Goal: Task Accomplishment & Management: Complete application form

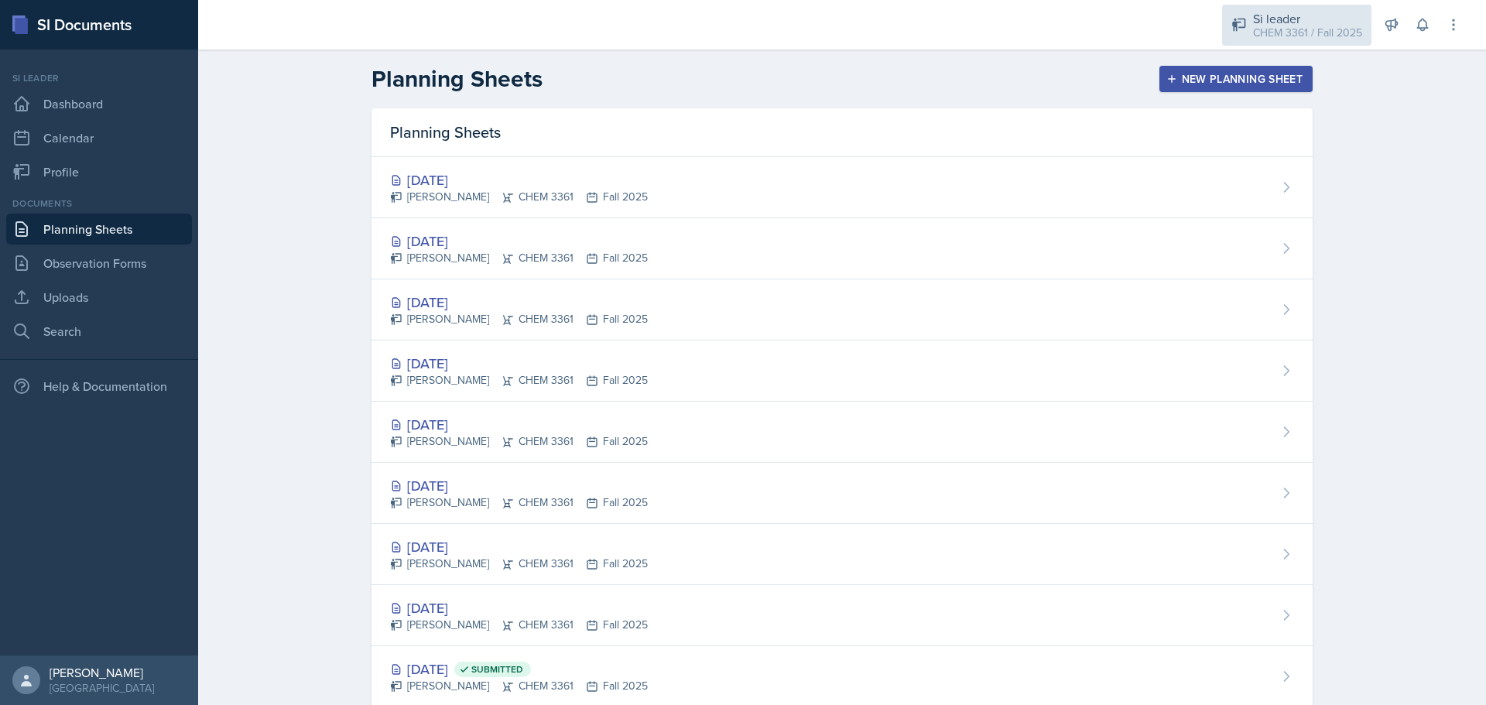
click at [1293, 33] on div "CHEM 3361 / Fall 2025" at bounding box center [1307, 33] width 109 height 16
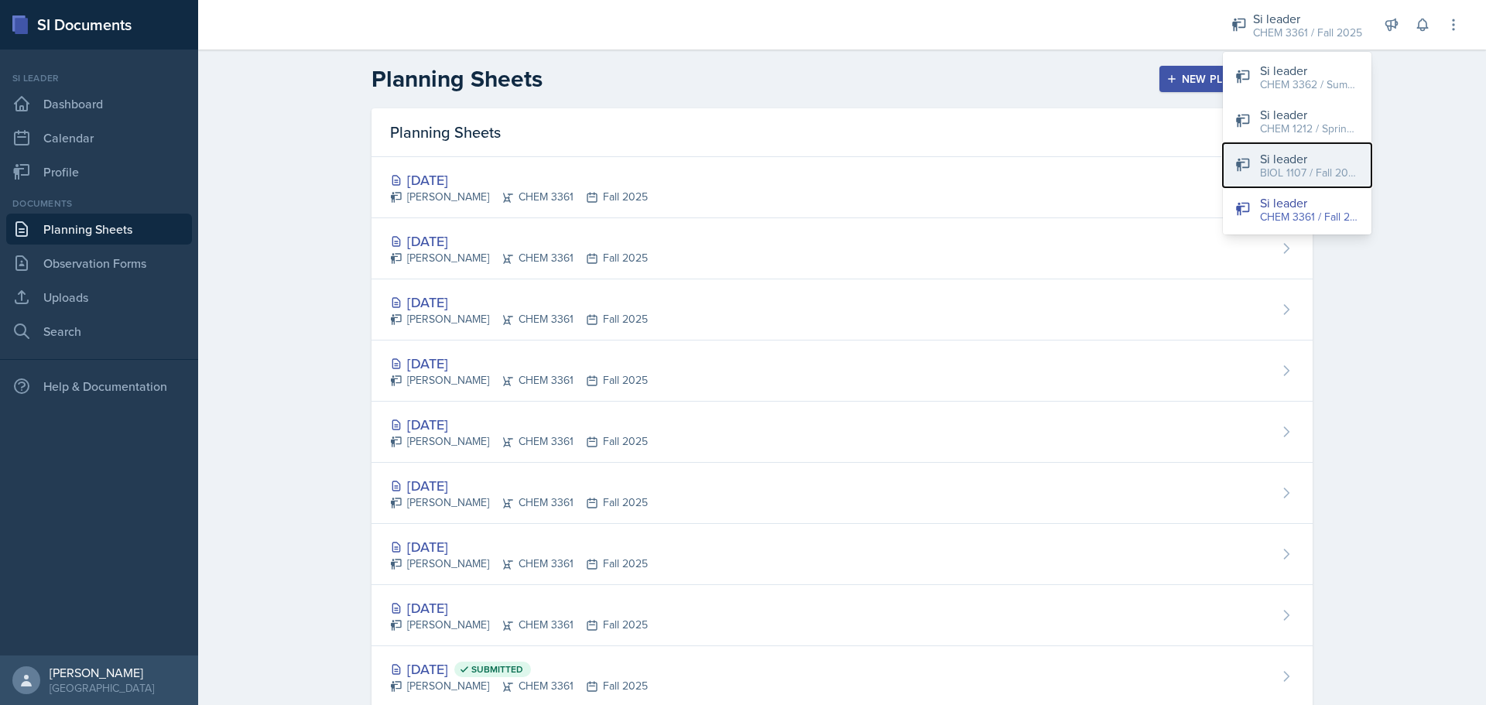
click at [1281, 162] on div "Si leader" at bounding box center [1309, 158] width 99 height 19
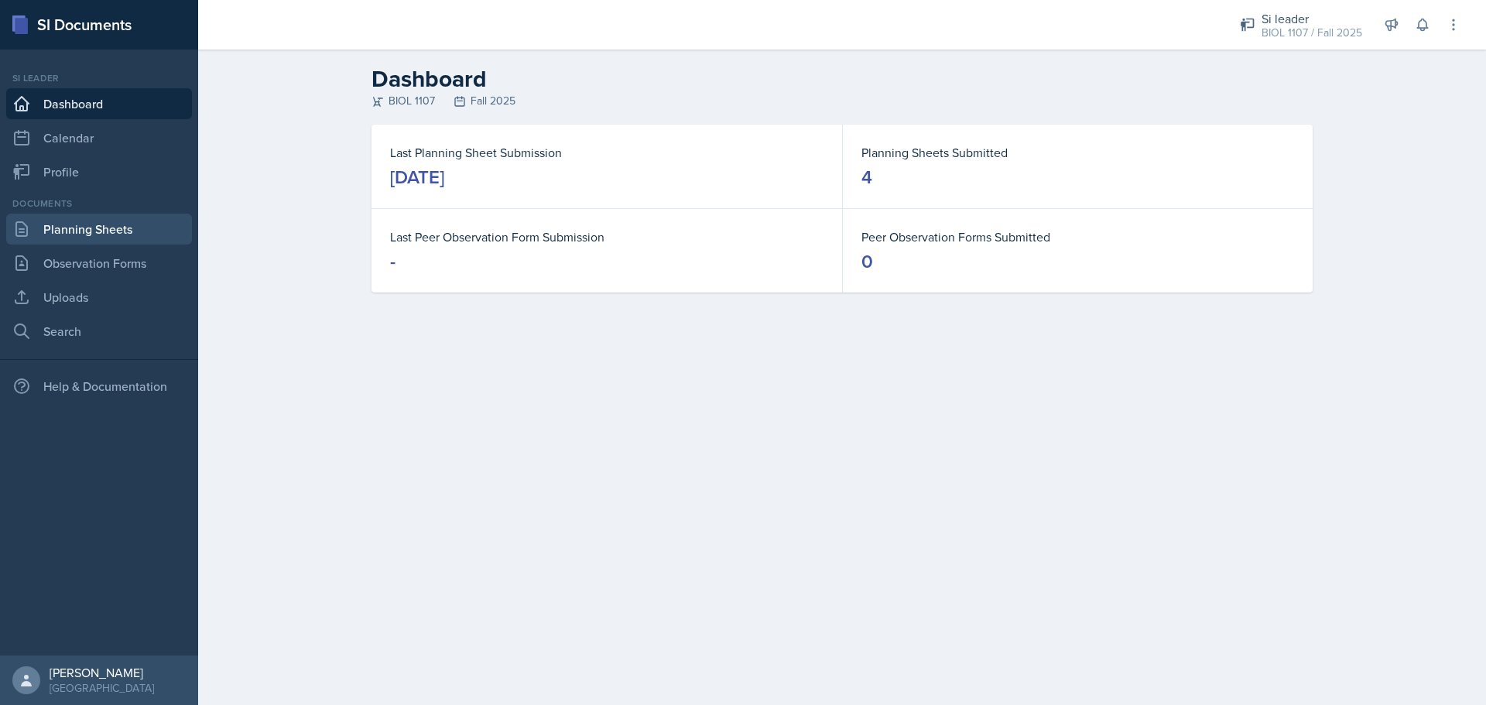
click at [98, 224] on link "Planning Sheets" at bounding box center [99, 229] width 186 height 31
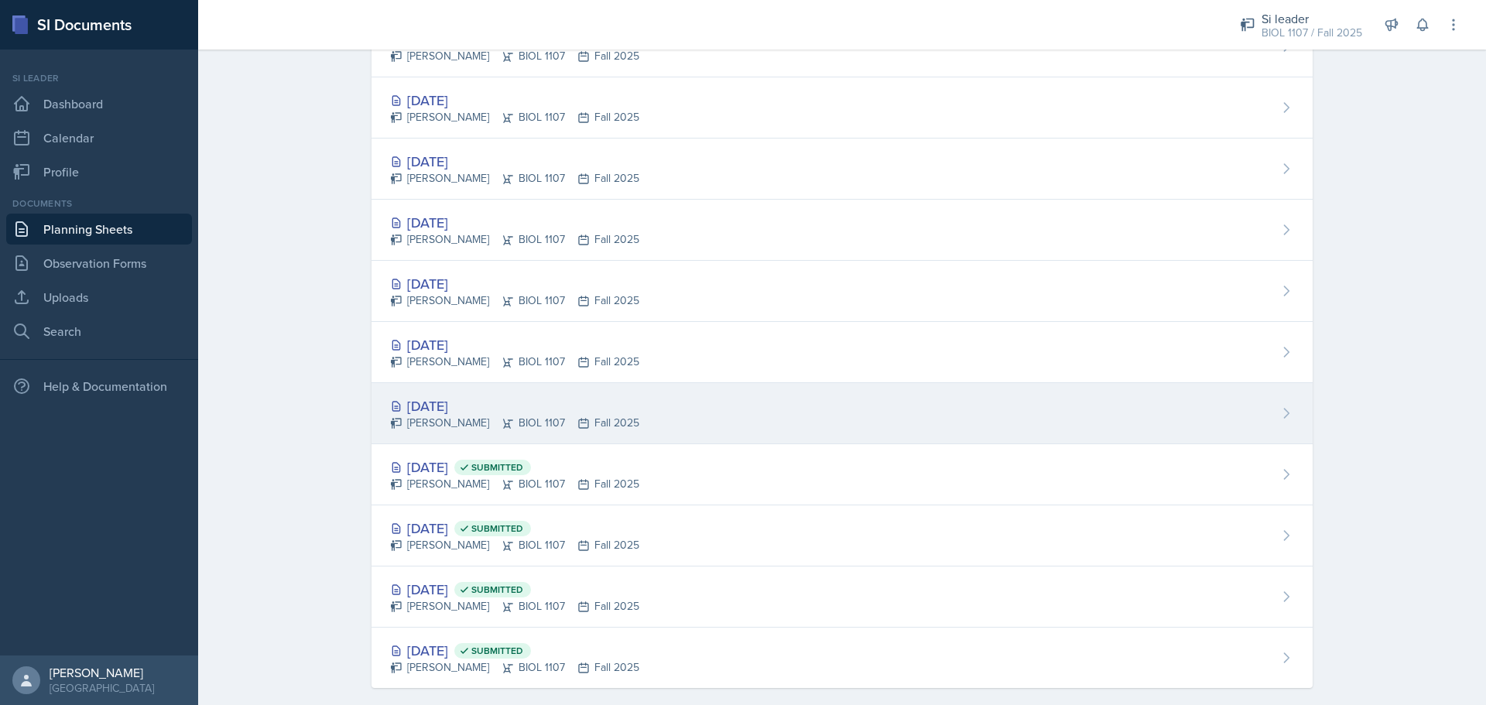
scroll to position [1139, 0]
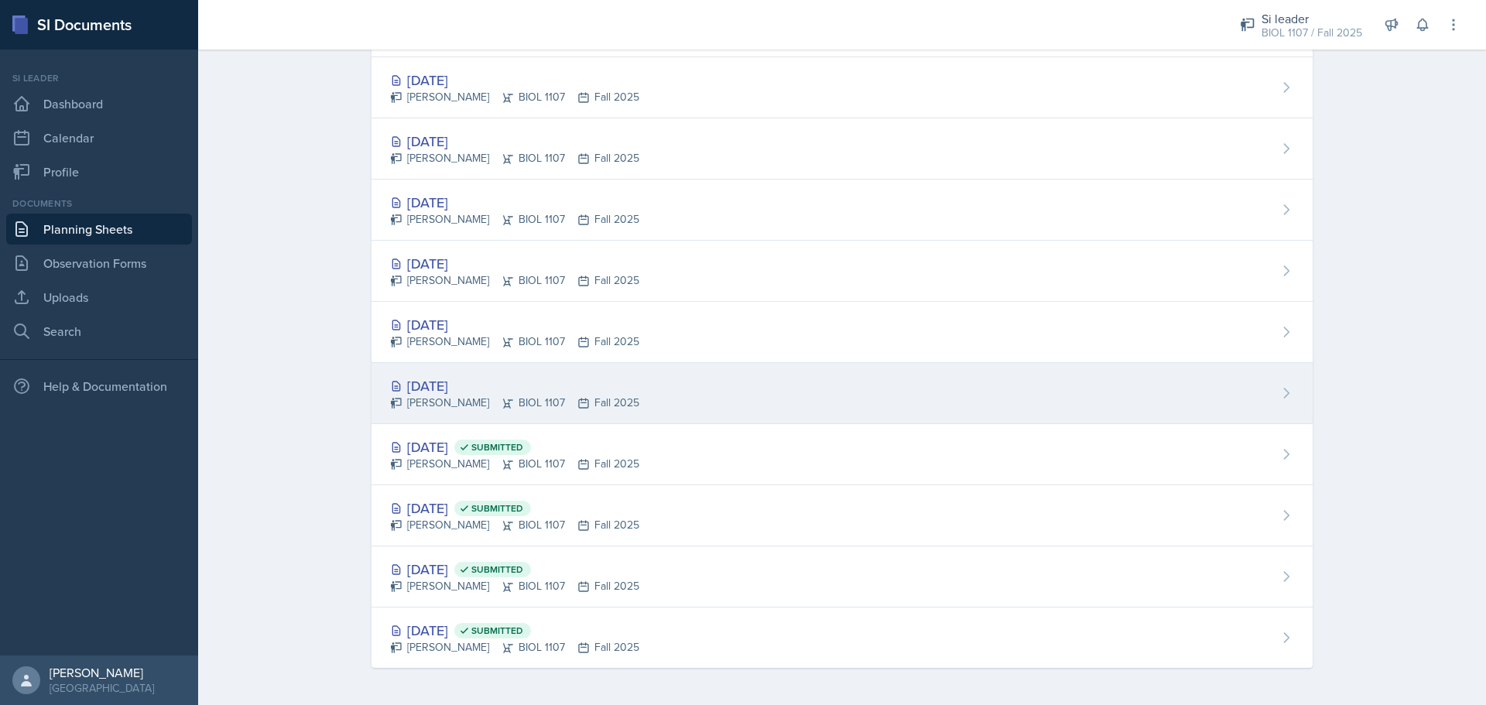
click at [459, 395] on div "[PERSON_NAME] BIOL 1107 Fall 2025" at bounding box center [514, 403] width 249 height 16
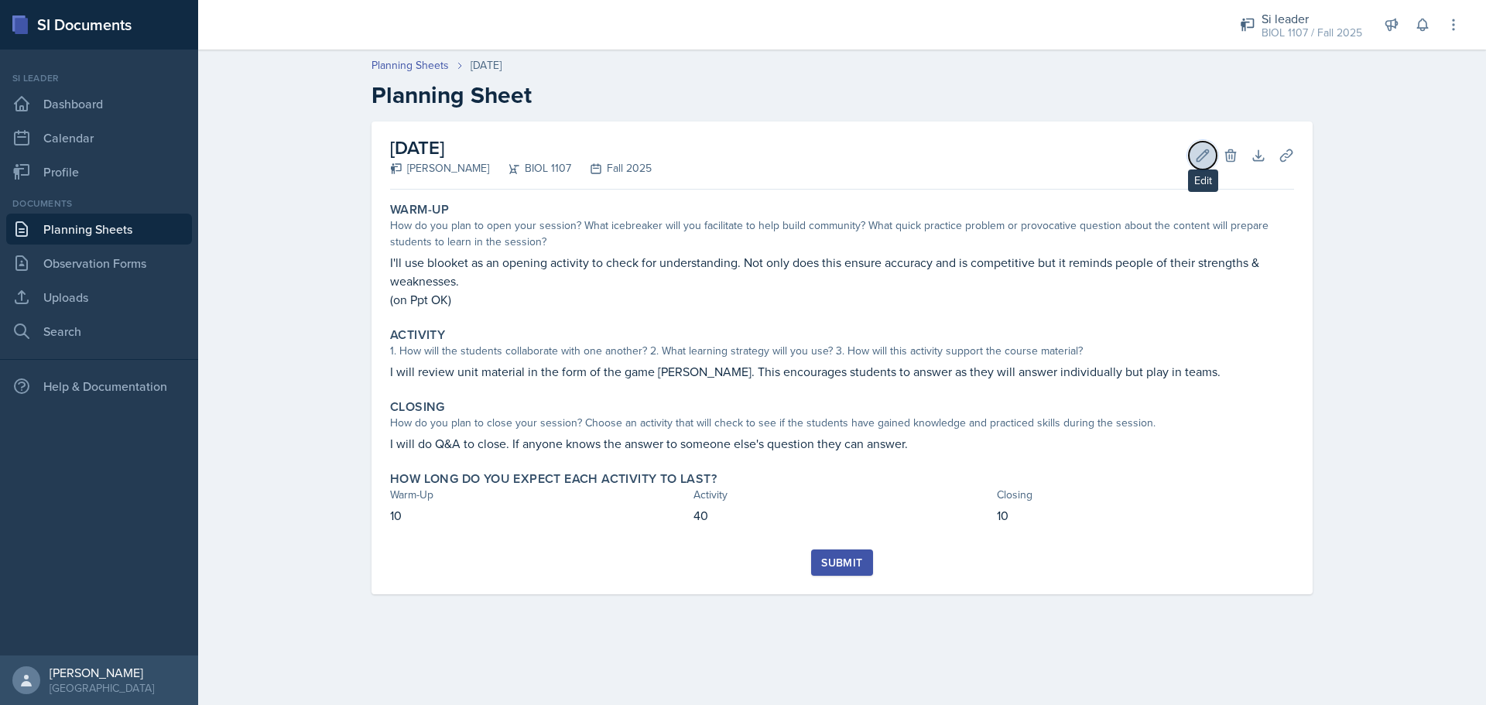
click at [1207, 159] on icon at bounding box center [1202, 155] width 15 height 15
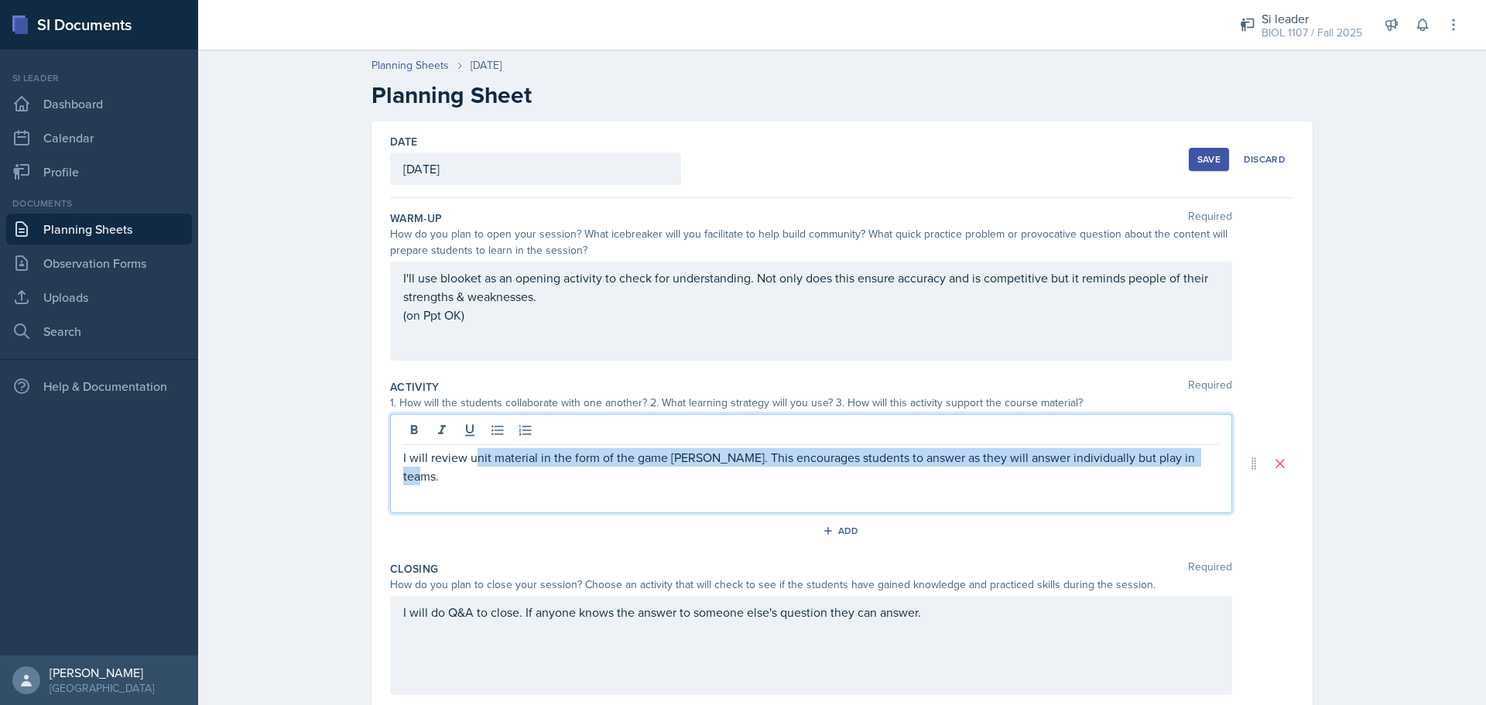
drag, startPoint x: 1196, startPoint y: 436, endPoint x: 467, endPoint y: 534, distance: 735.5
click at [467, 534] on div "Activity Required 1. How will the students collaborate with one another? 2. Wha…" at bounding box center [842, 464] width 904 height 182
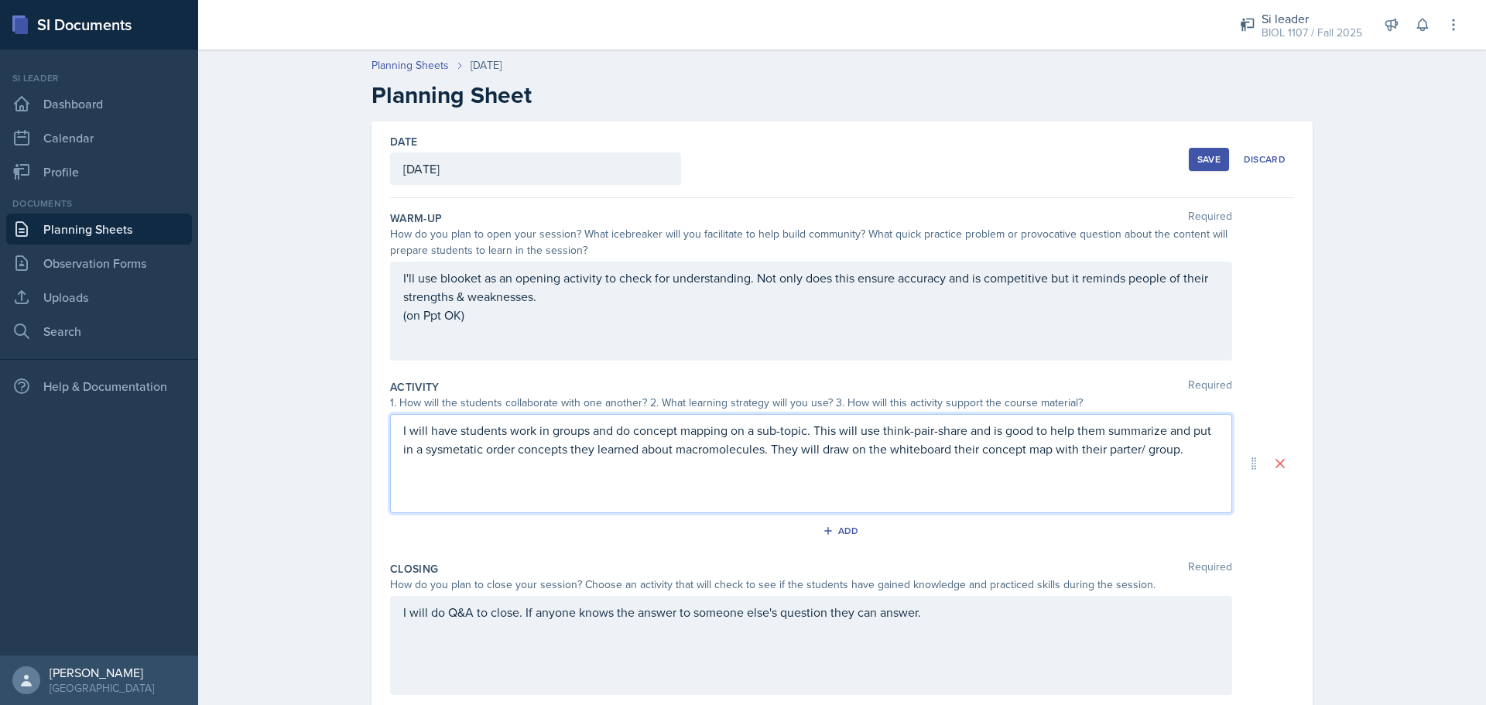
click at [441, 453] on p "I will have students work in groups and do concept mapping on a sub-topic. This…" at bounding box center [811, 439] width 816 height 37
click at [1119, 457] on p "I will have students work in groups and do concept mapping on a sub-topic. This…" at bounding box center [811, 439] width 816 height 37
drag, startPoint x: 1117, startPoint y: 457, endPoint x: 1051, endPoint y: 374, distance: 106.8
click at [1051, 374] on div "Activity Required 1. How will the students collaborate with one another? 2. Wha…" at bounding box center [842, 464] width 904 height 182
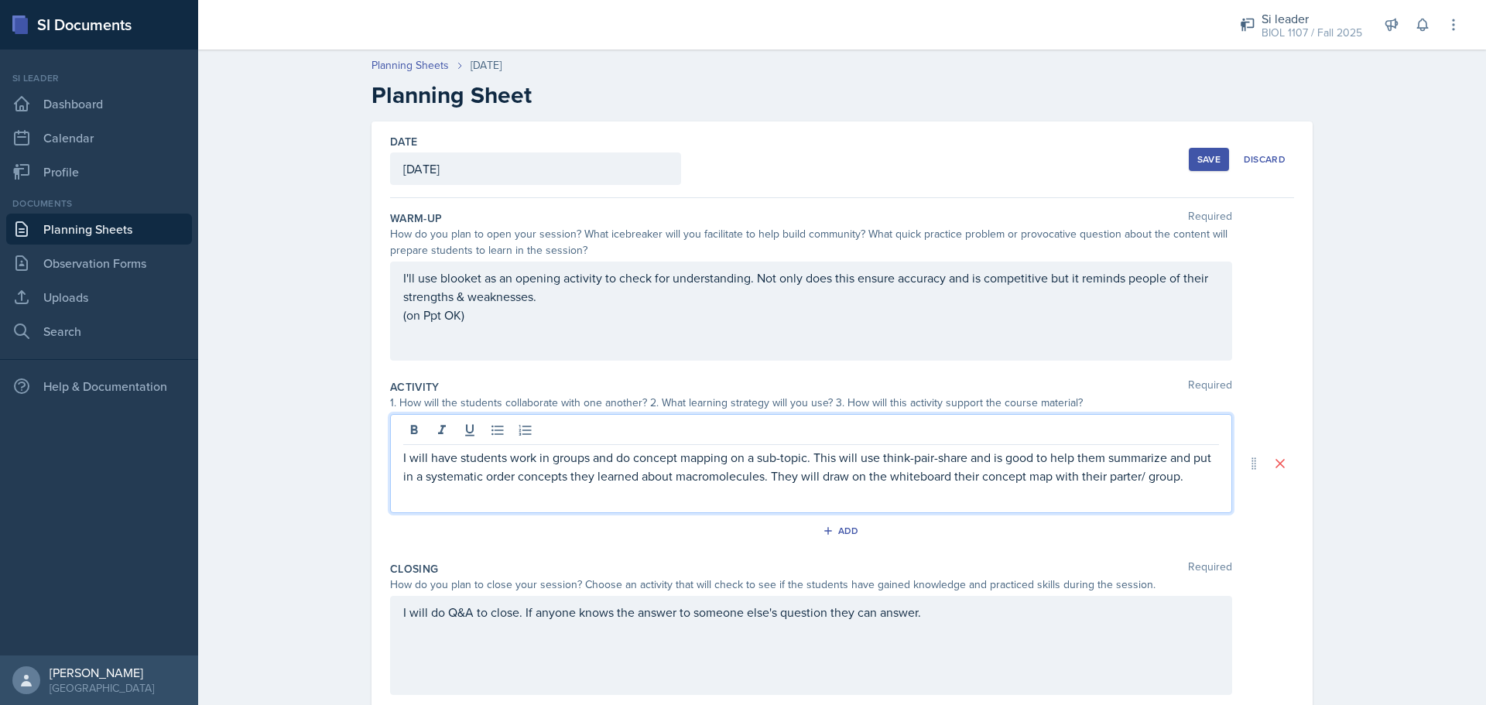
click at [1118, 452] on p "I will have students work in groups and do concept mapping on a sub-topic. This…" at bounding box center [811, 466] width 816 height 37
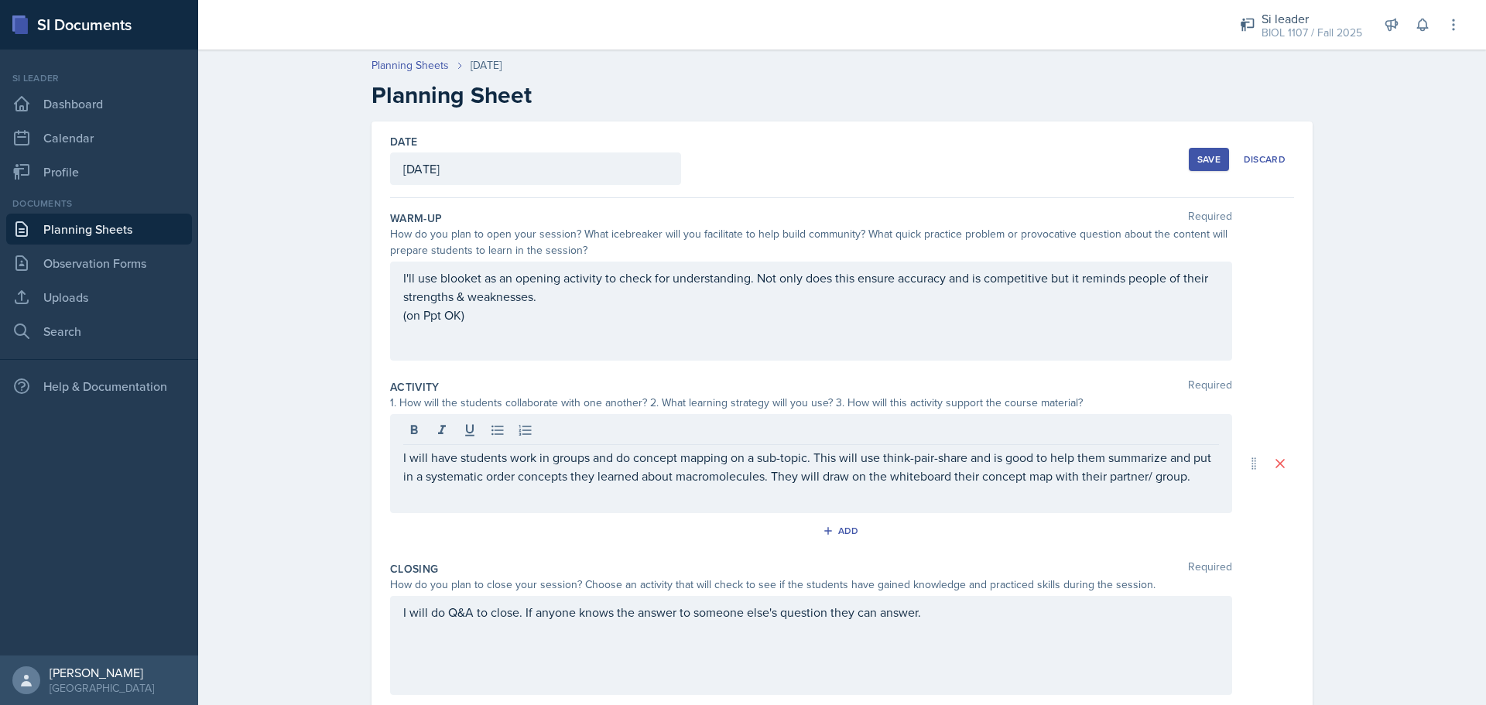
click at [1309, 546] on div "Date [DATE] [DATE] 27 28 29 30 31 1 2 3 4 5 6 7 8 9 10 11 12 13 14 15 16 17 18 …" at bounding box center [842, 481] width 991 height 721
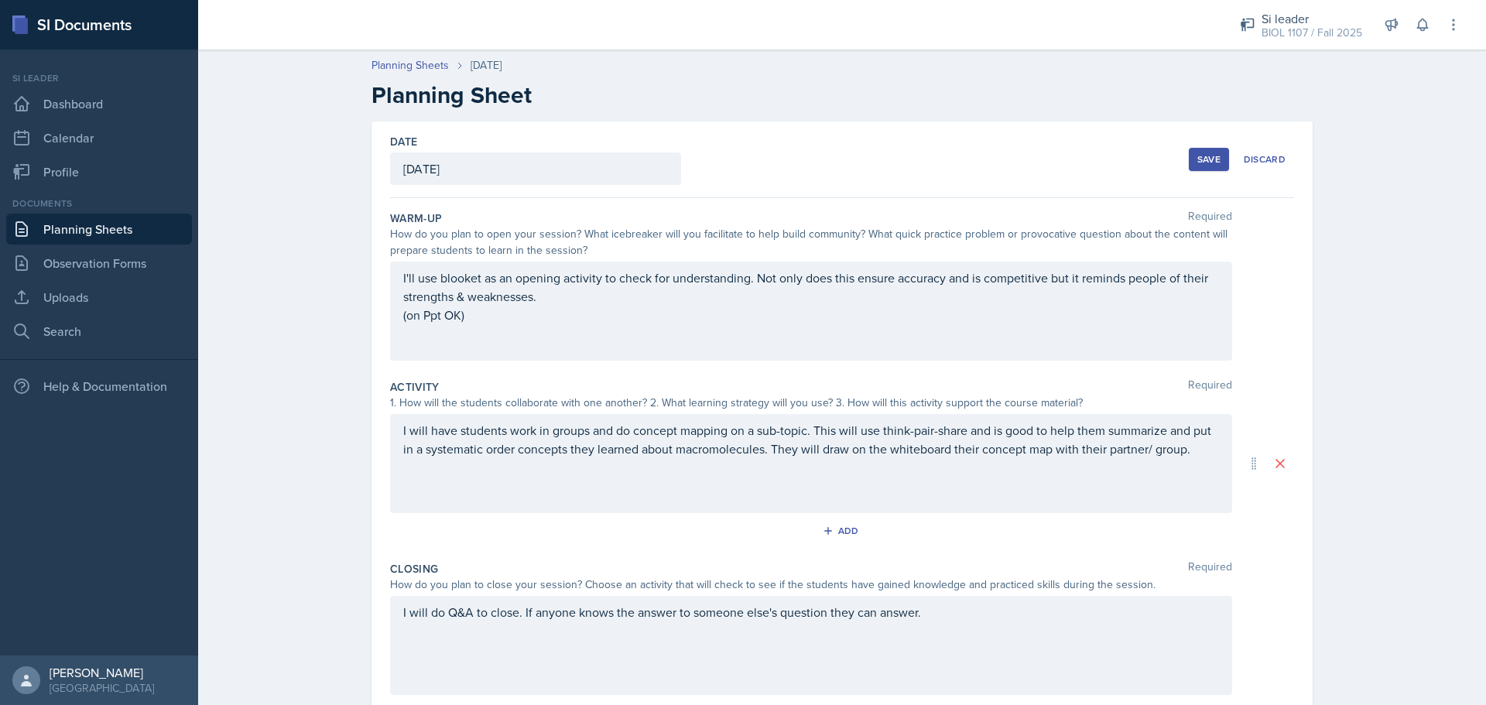
click at [1211, 154] on div "Save" at bounding box center [1208, 159] width 23 height 12
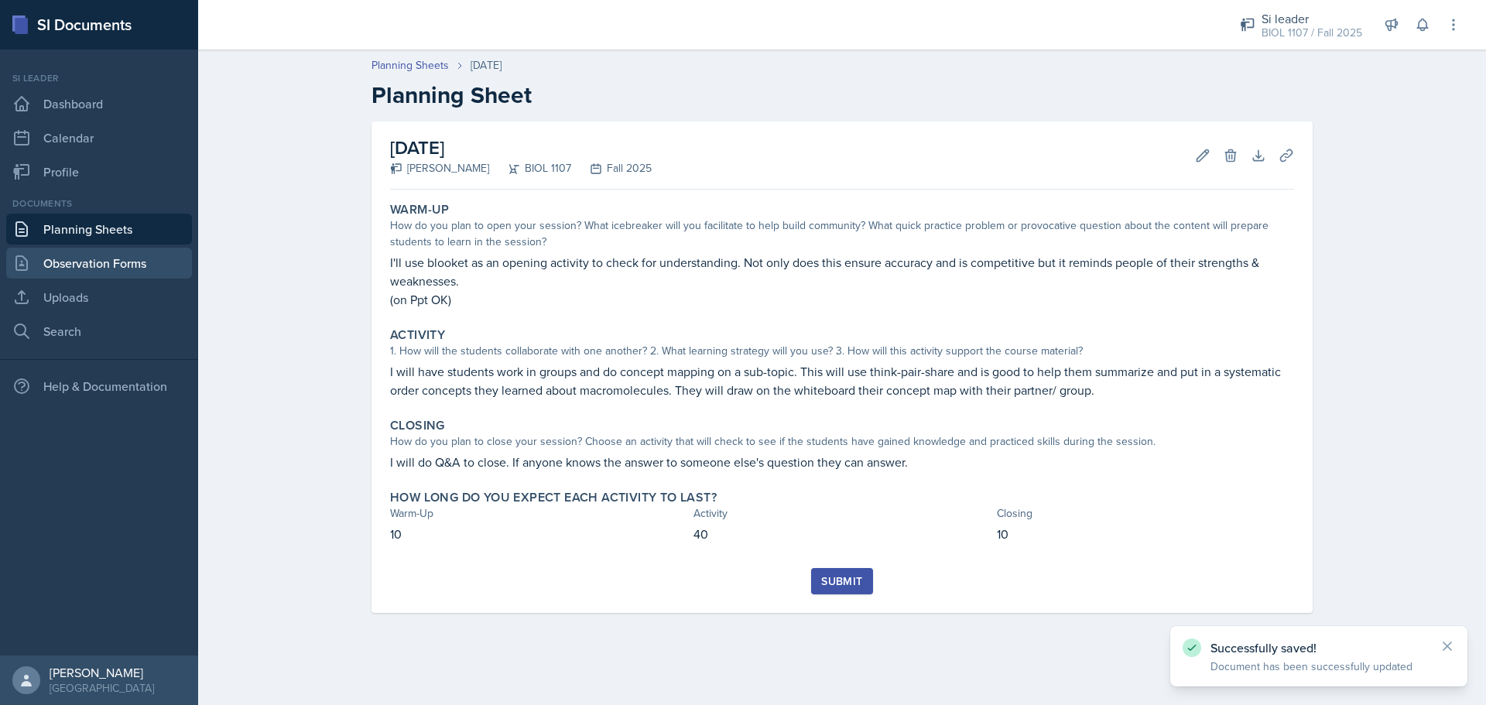
click at [139, 258] on link "Observation Forms" at bounding box center [99, 263] width 186 height 31
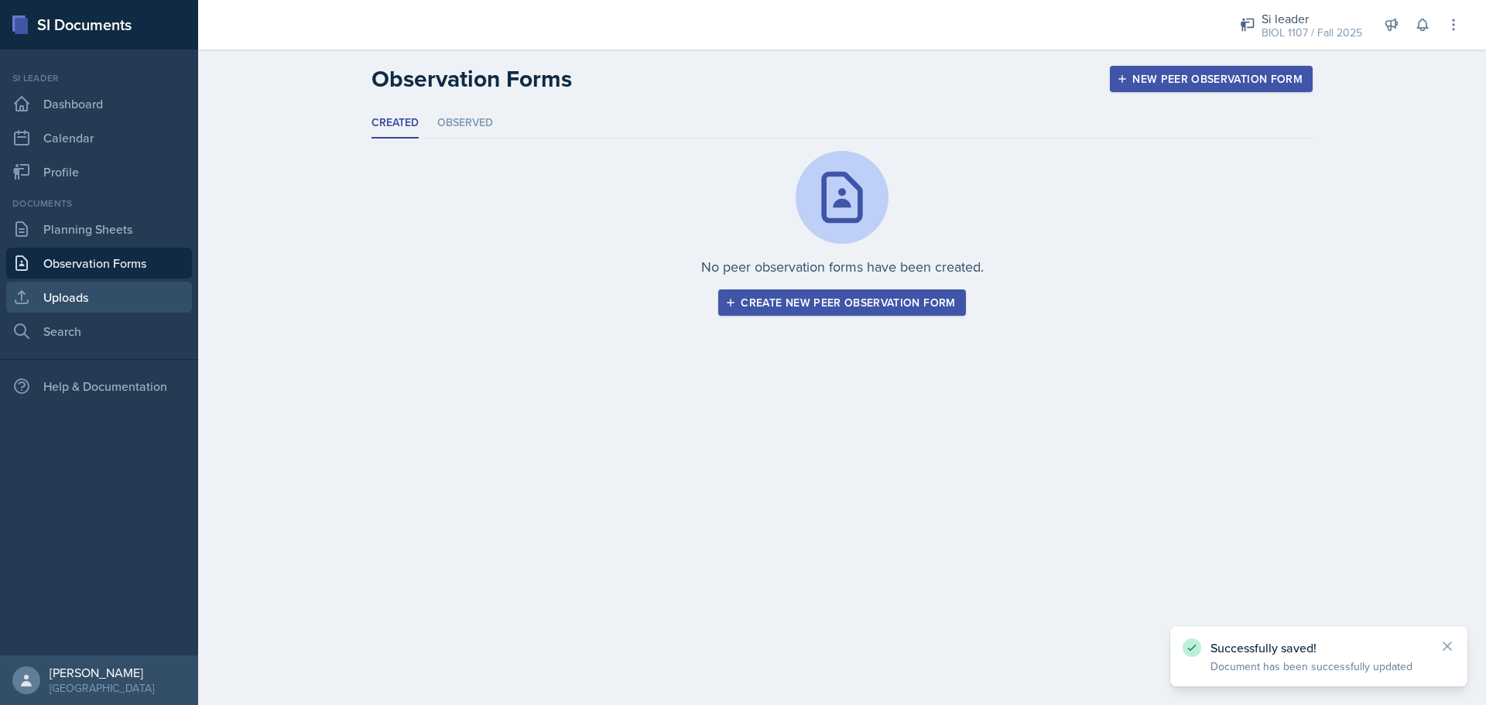
click at [106, 291] on link "Uploads" at bounding box center [99, 297] width 186 height 31
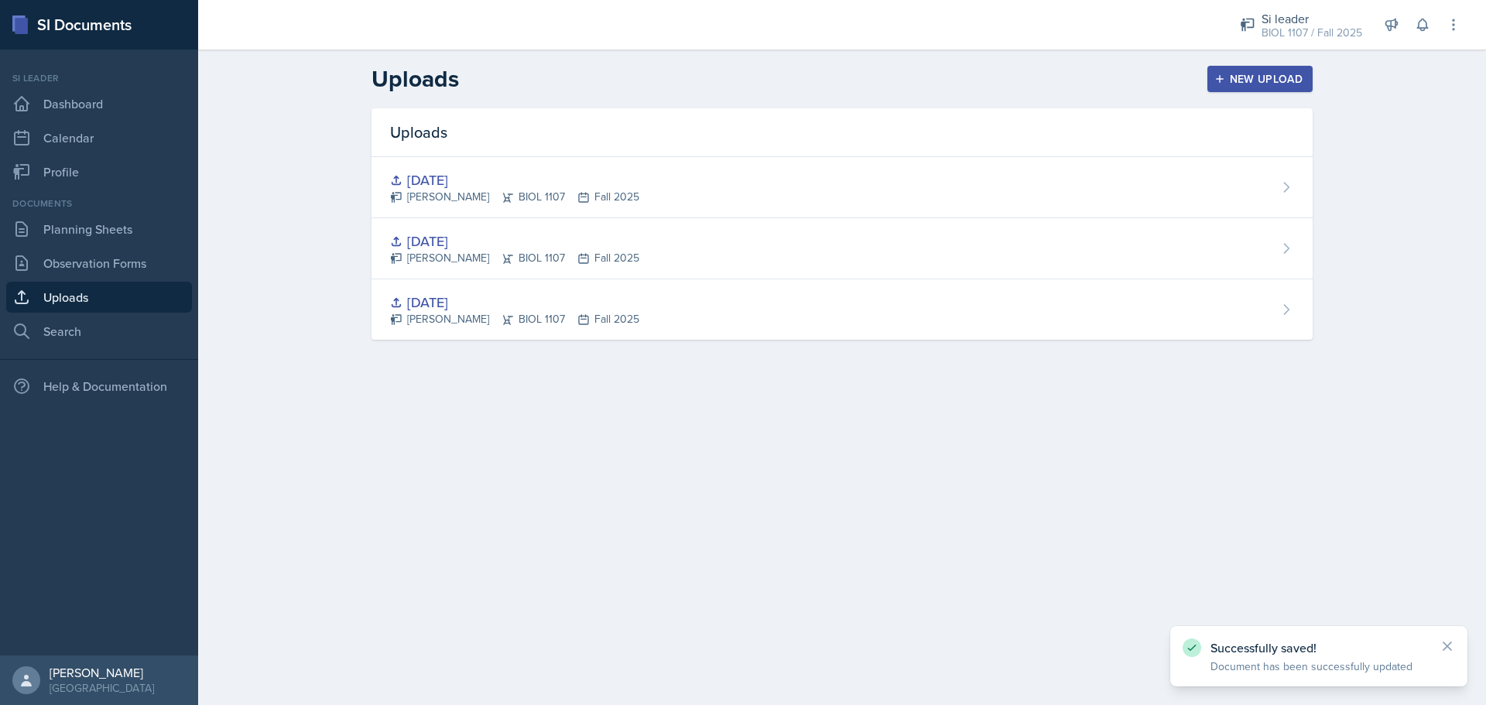
click at [1217, 77] on icon "button" at bounding box center [1219, 79] width 11 height 11
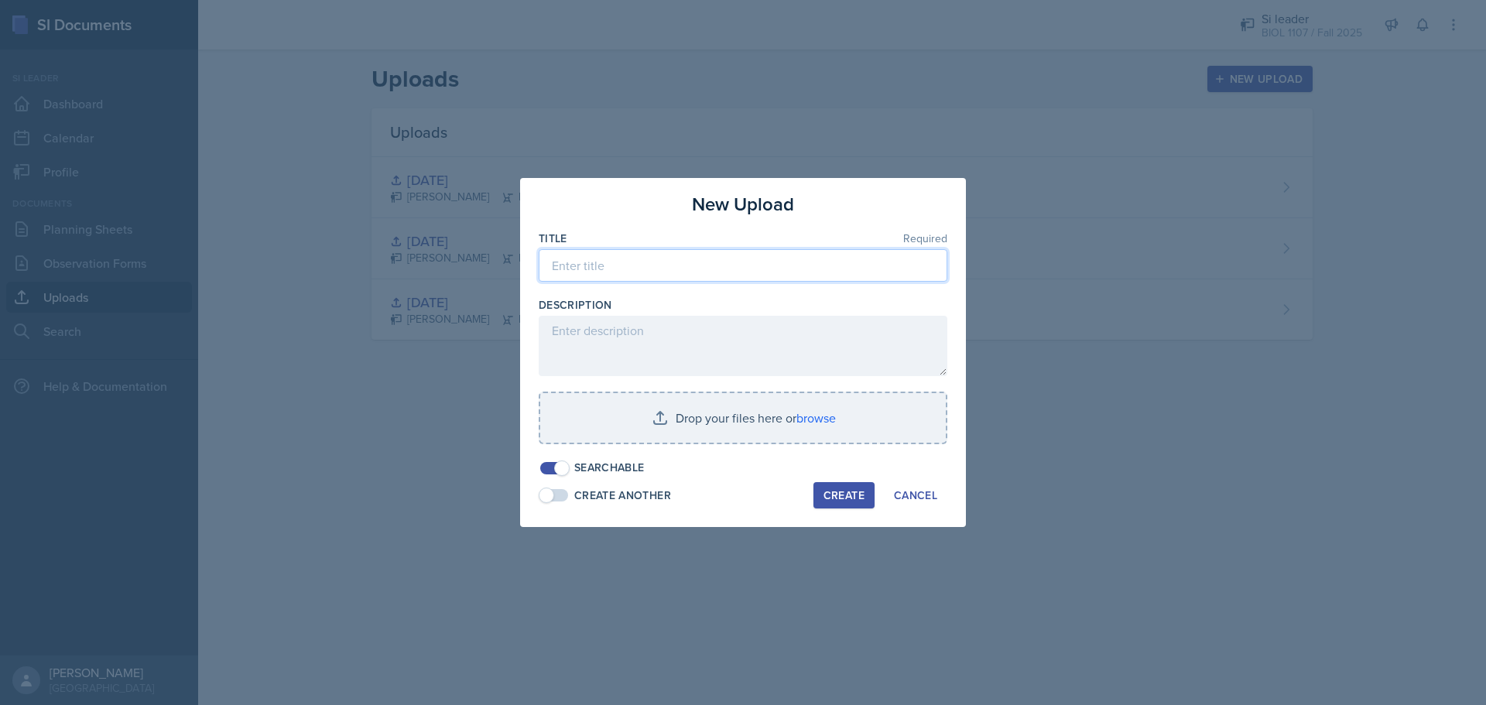
click at [604, 260] on input at bounding box center [743, 265] width 409 height 33
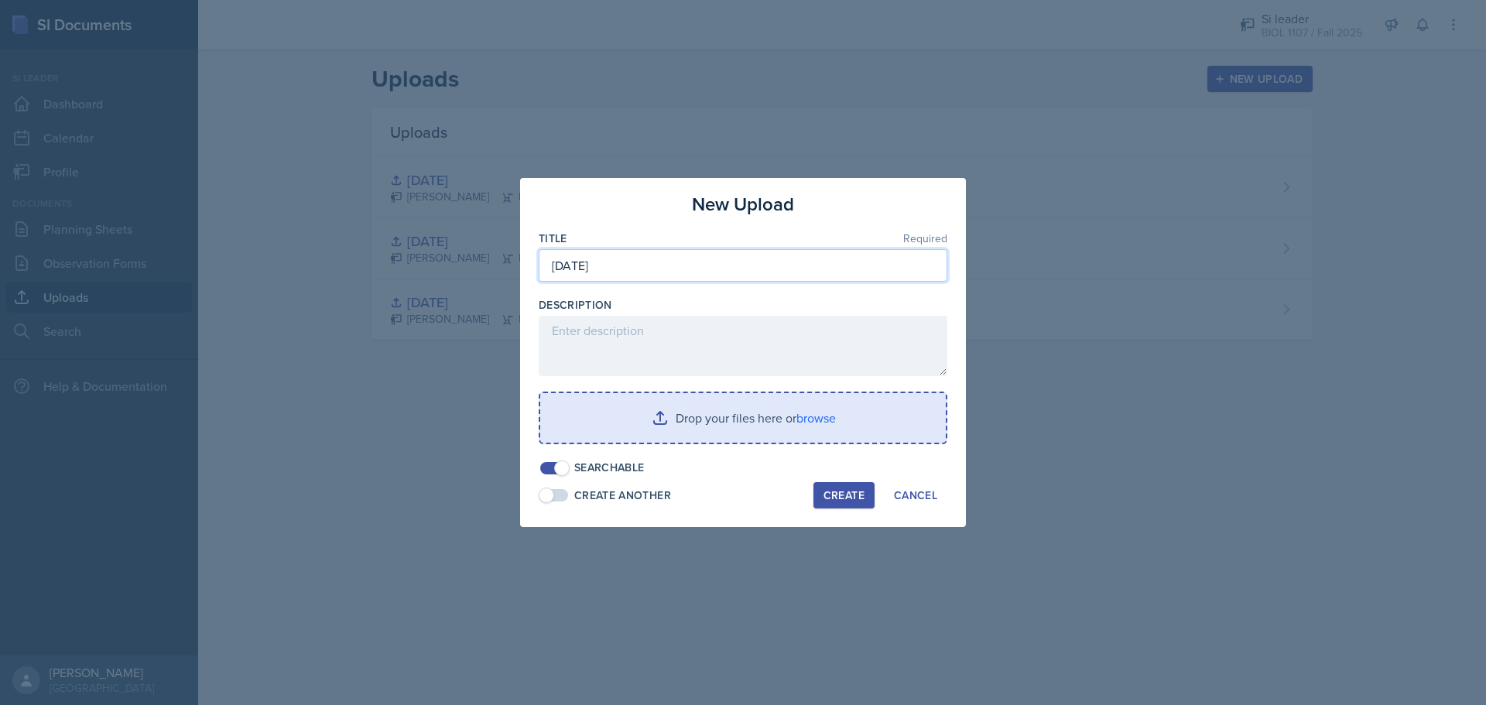
type input "[DATE]"
click at [674, 412] on input "file" at bounding box center [743, 418] width 406 height 50
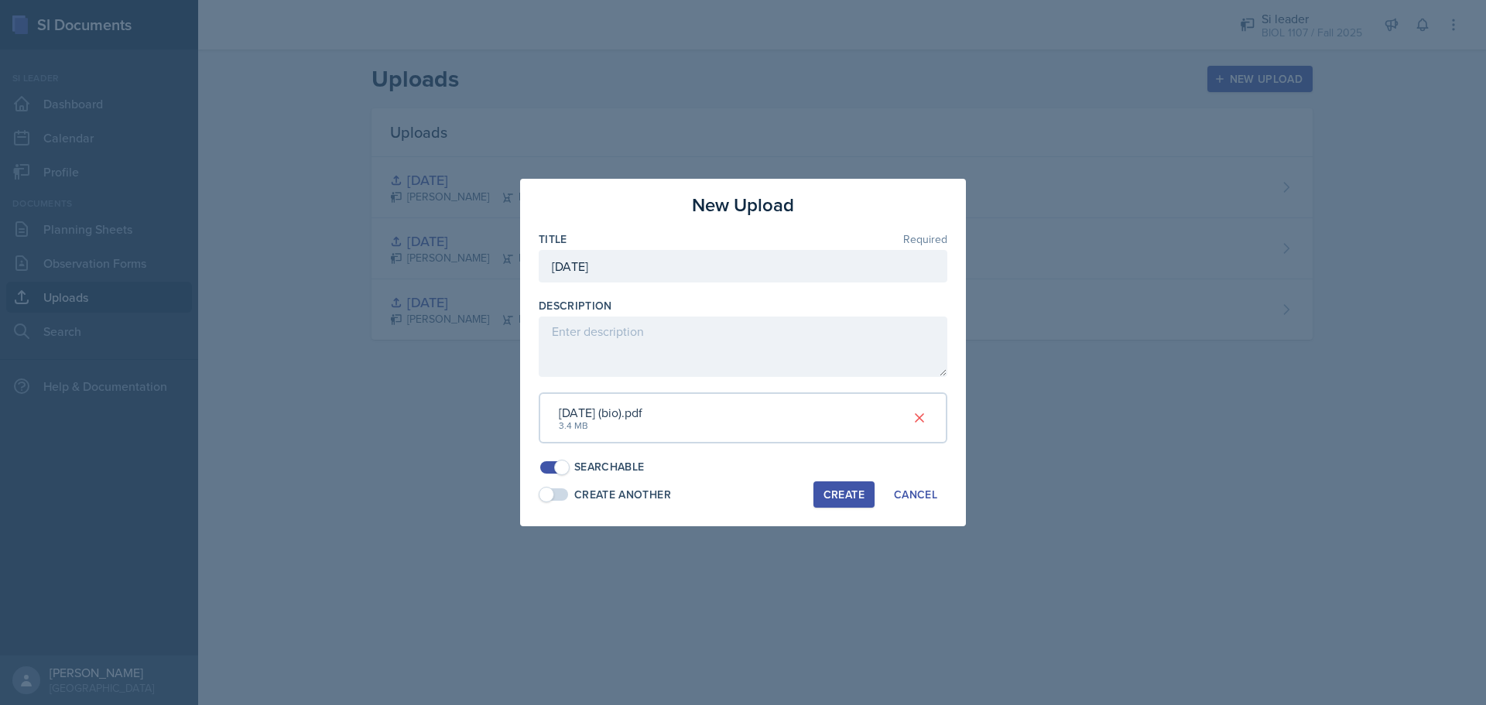
click at [843, 496] on div "Create" at bounding box center [843, 494] width 41 height 12
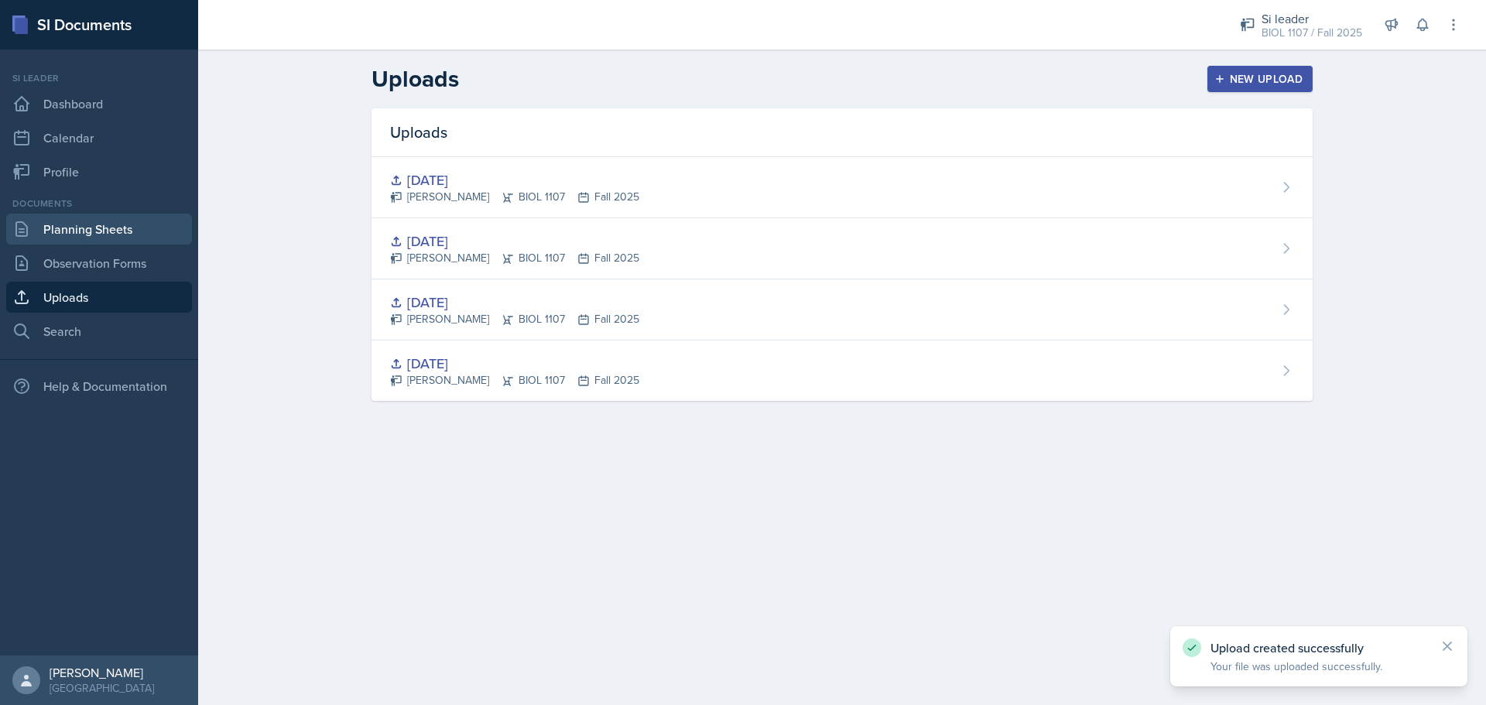
click at [141, 217] on link "Planning Sheets" at bounding box center [99, 229] width 186 height 31
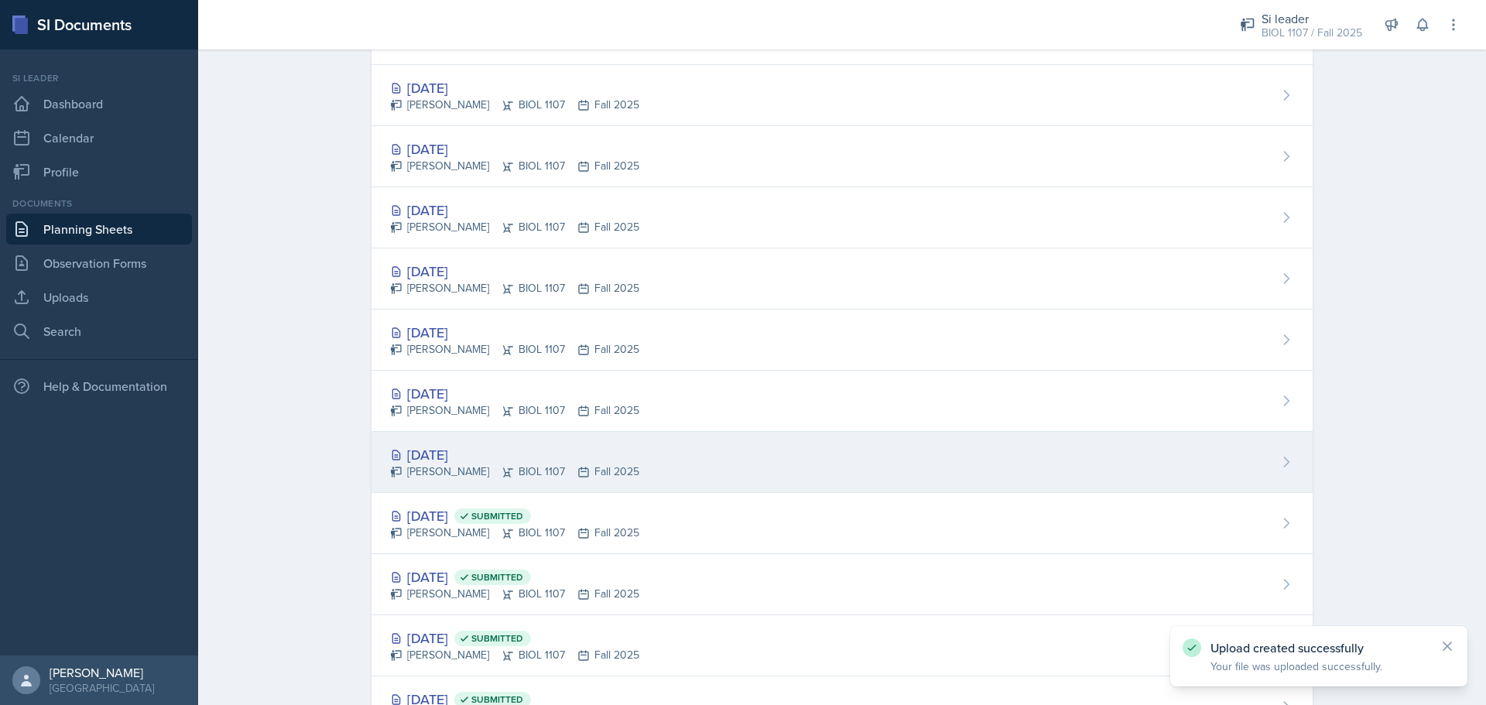
scroll to position [1139, 0]
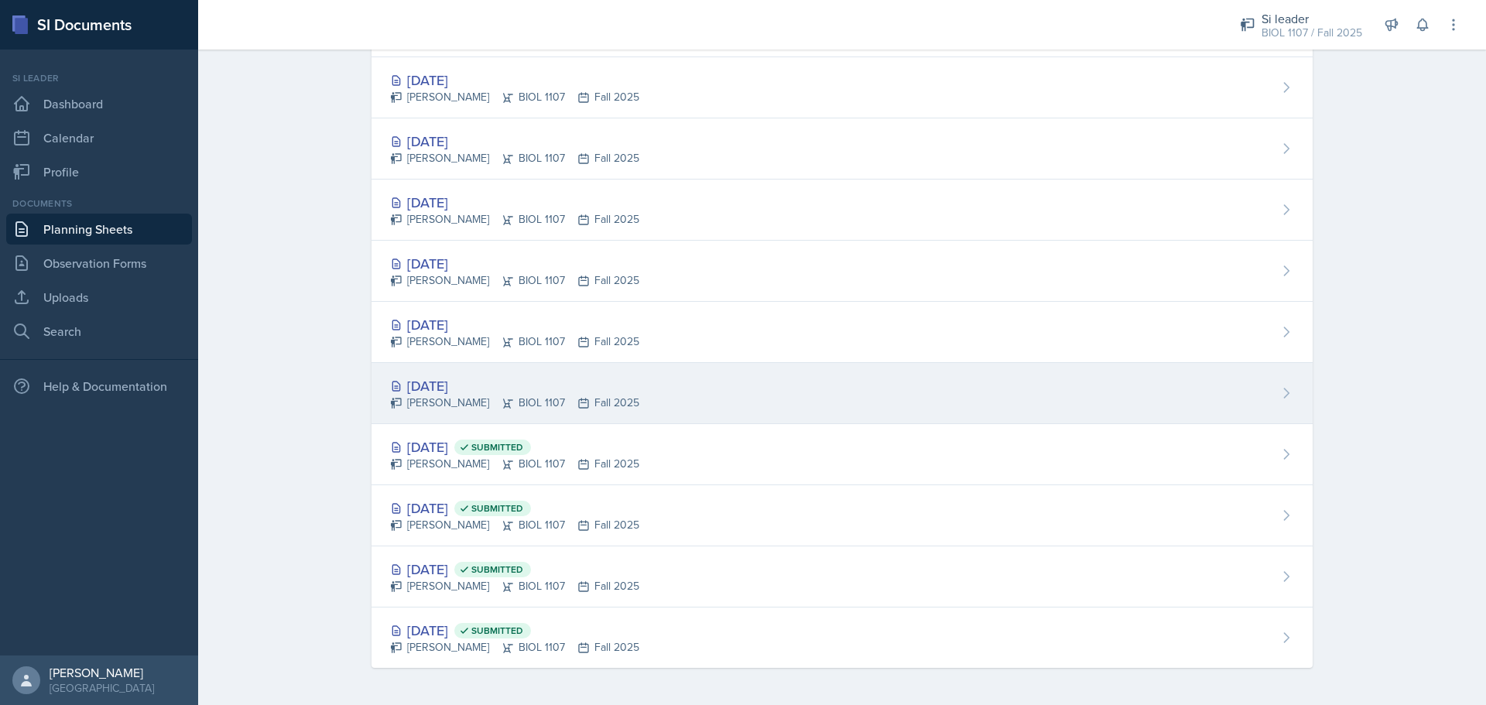
click at [467, 378] on div "[DATE]" at bounding box center [514, 385] width 249 height 21
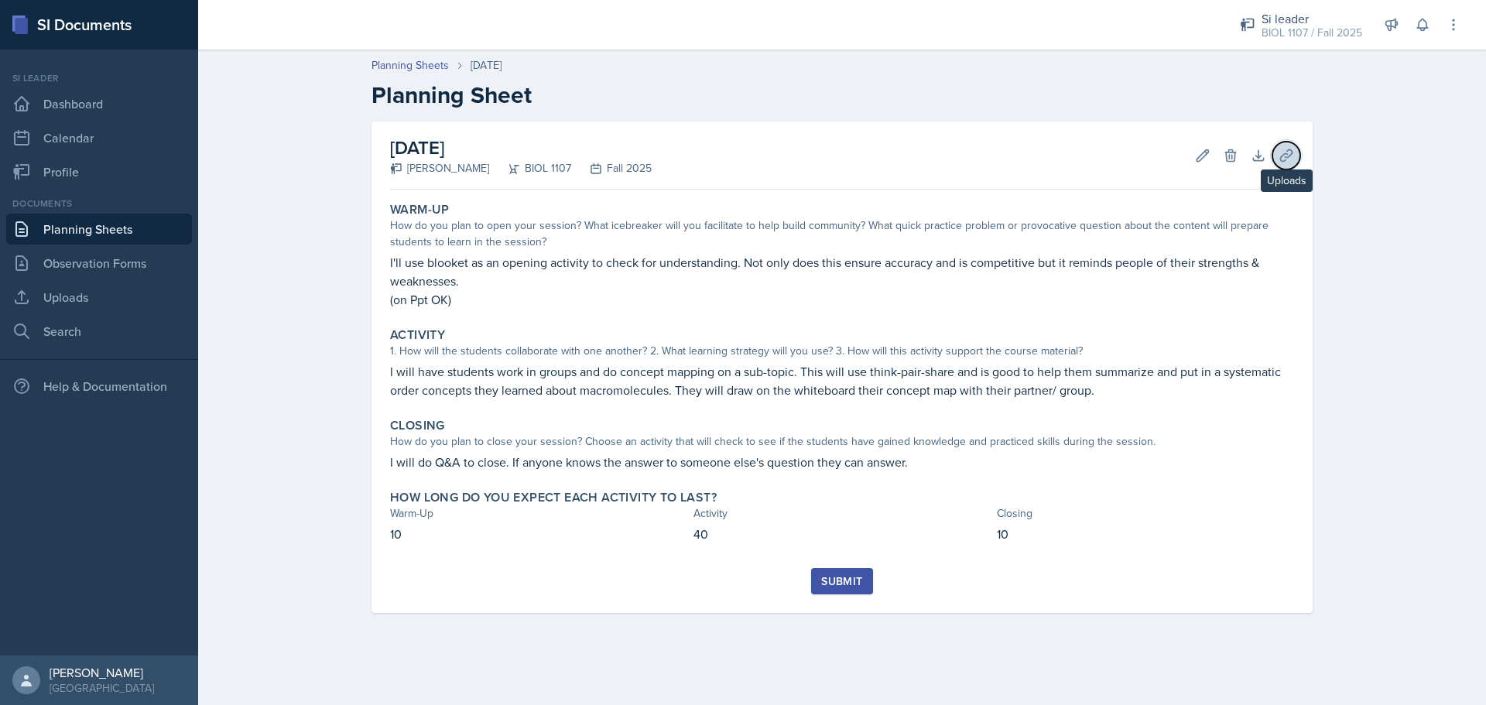
click at [1295, 155] on button "Uploads" at bounding box center [1286, 156] width 28 height 28
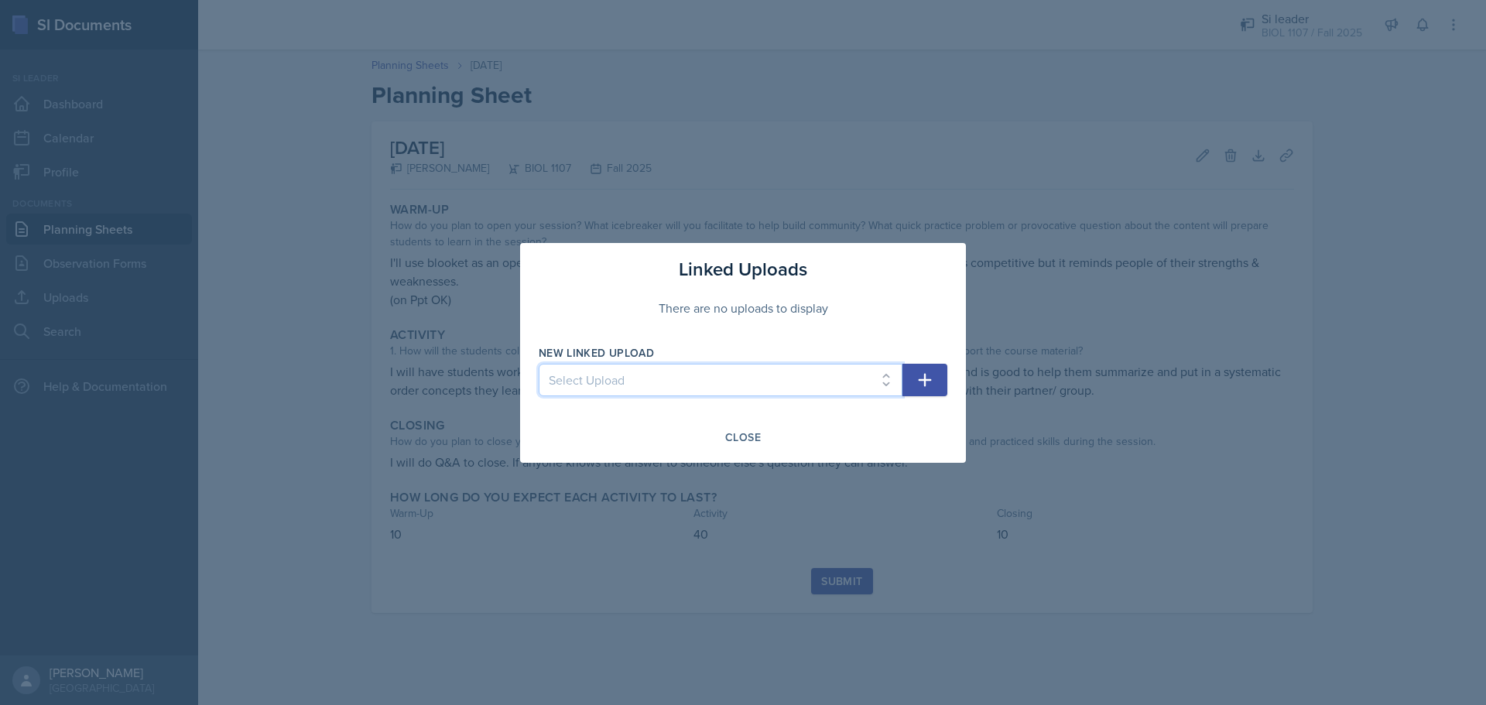
click at [830, 376] on select "Select Upload [DATE] [DATE] [DATE] [DATE]" at bounding box center [721, 380] width 364 height 33
select select "53e7c795-64e3-4809-8438-bdd19b57639a"
click at [539, 364] on select "Select Upload [DATE] [DATE] [DATE] [DATE]" at bounding box center [721, 380] width 364 height 33
click at [930, 373] on icon "button" at bounding box center [924, 380] width 19 height 19
select select
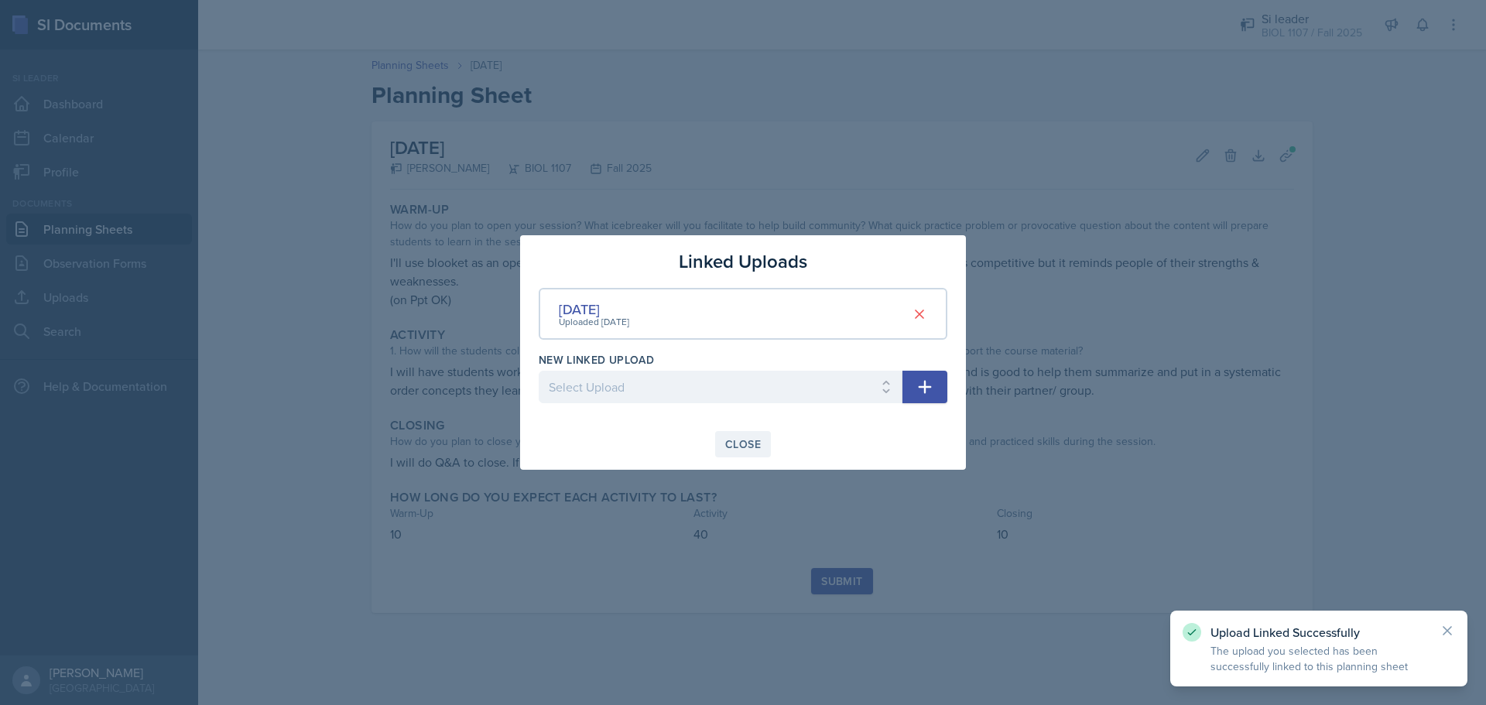
click at [754, 445] on div "Close" at bounding box center [743, 444] width 36 height 12
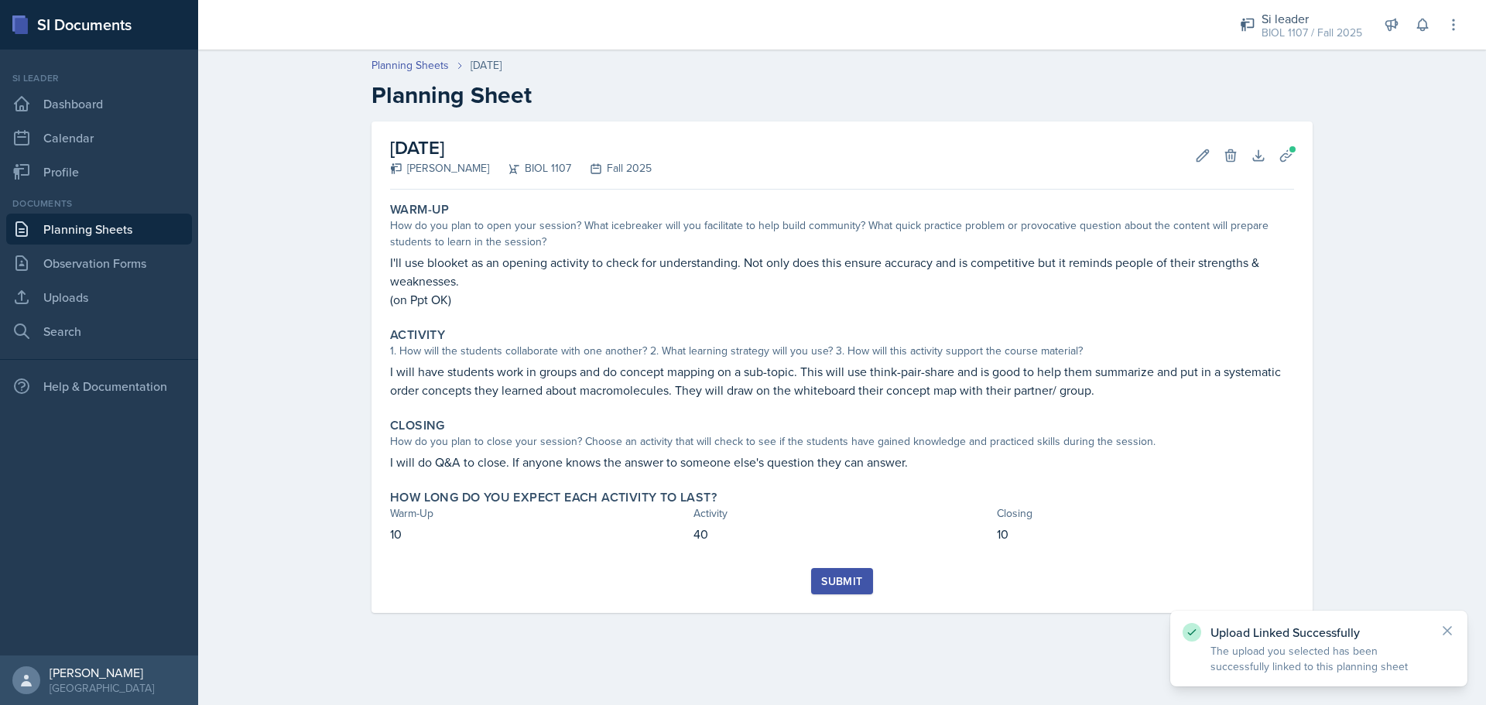
click at [826, 568] on button "Submit" at bounding box center [841, 581] width 61 height 26
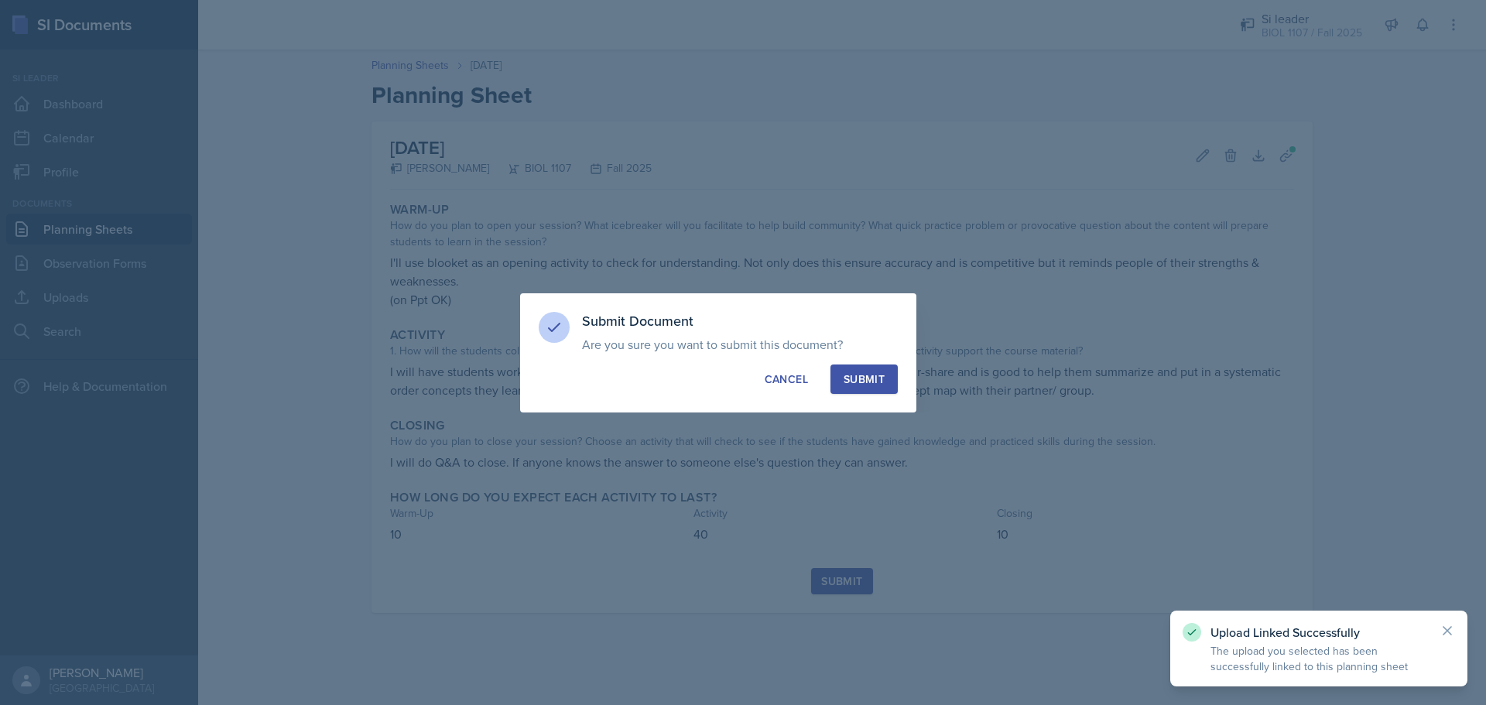
click at [874, 384] on div "Submit" at bounding box center [864, 378] width 41 height 15
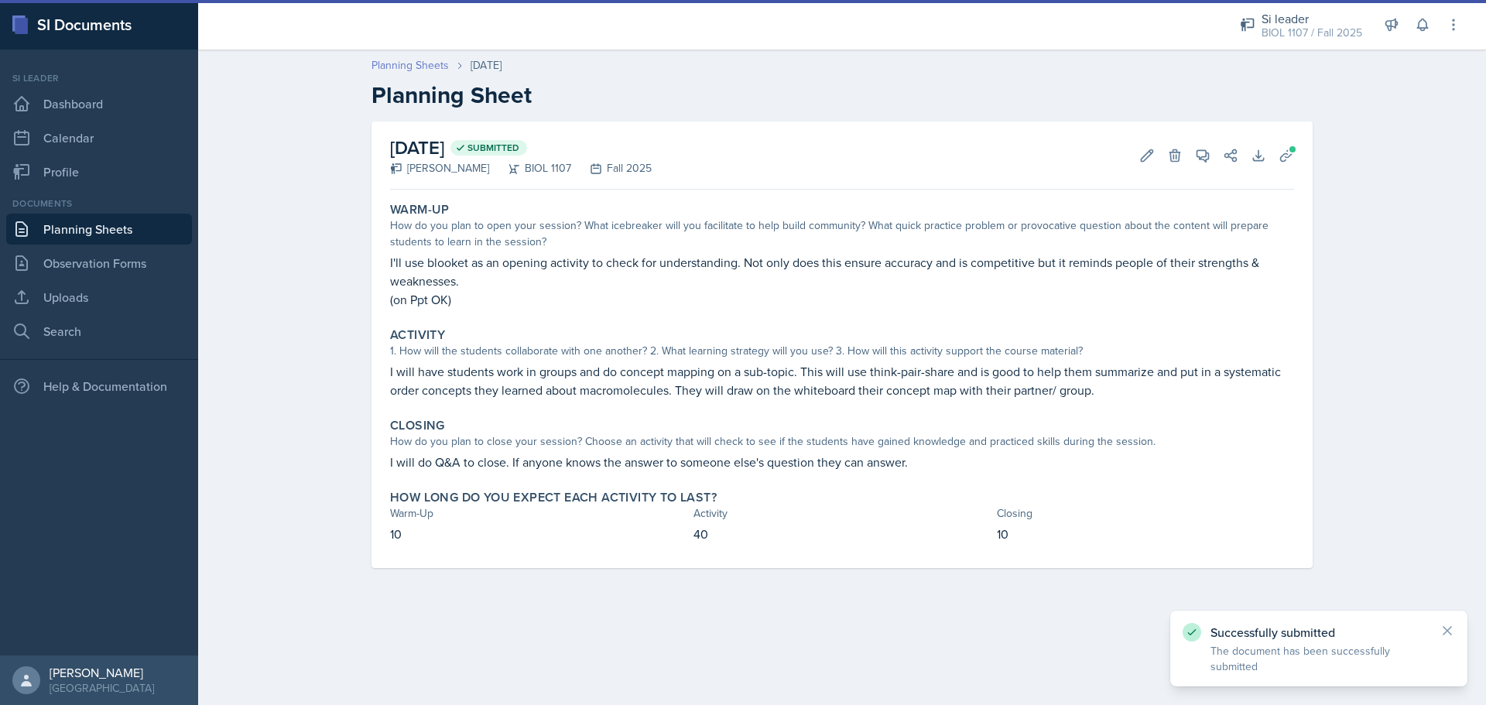
click at [416, 63] on link "Planning Sheets" at bounding box center [409, 65] width 77 height 16
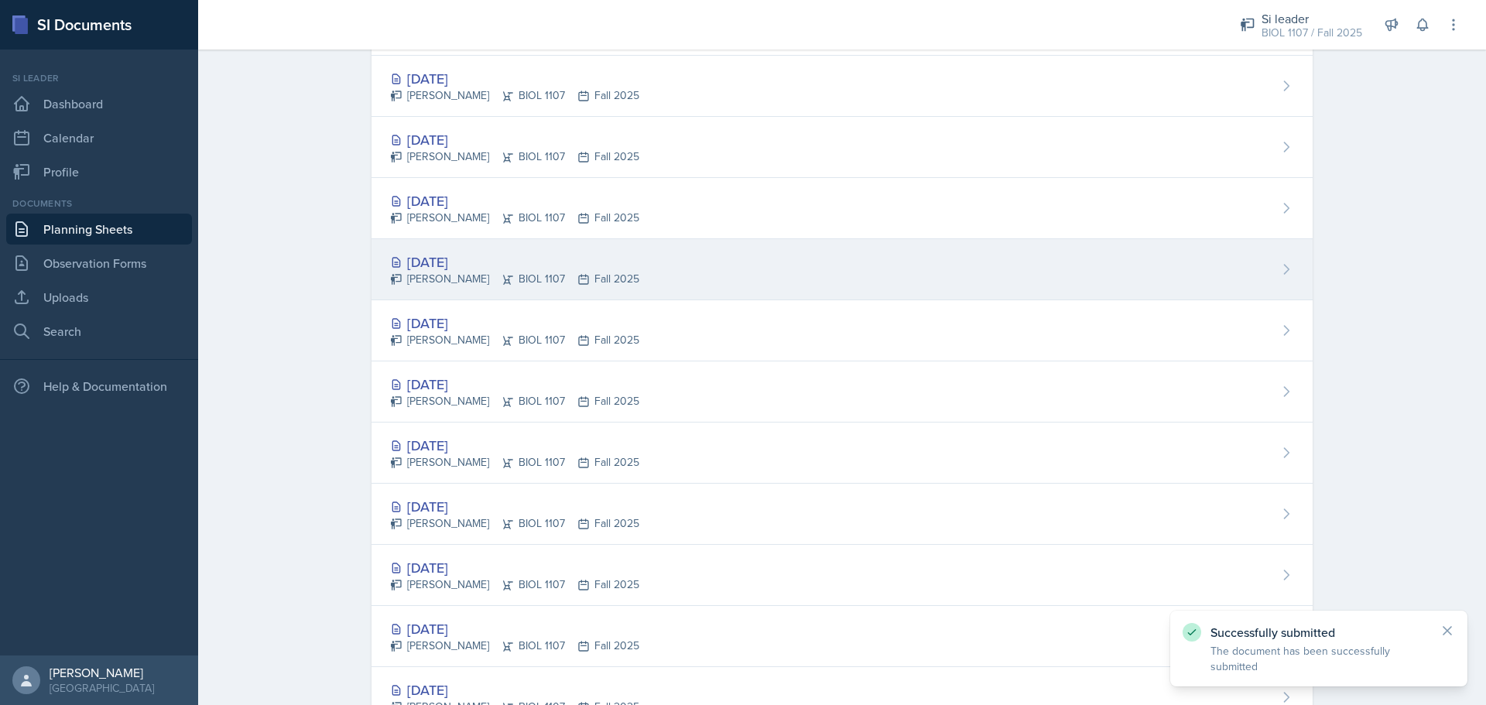
scroll to position [1139, 0]
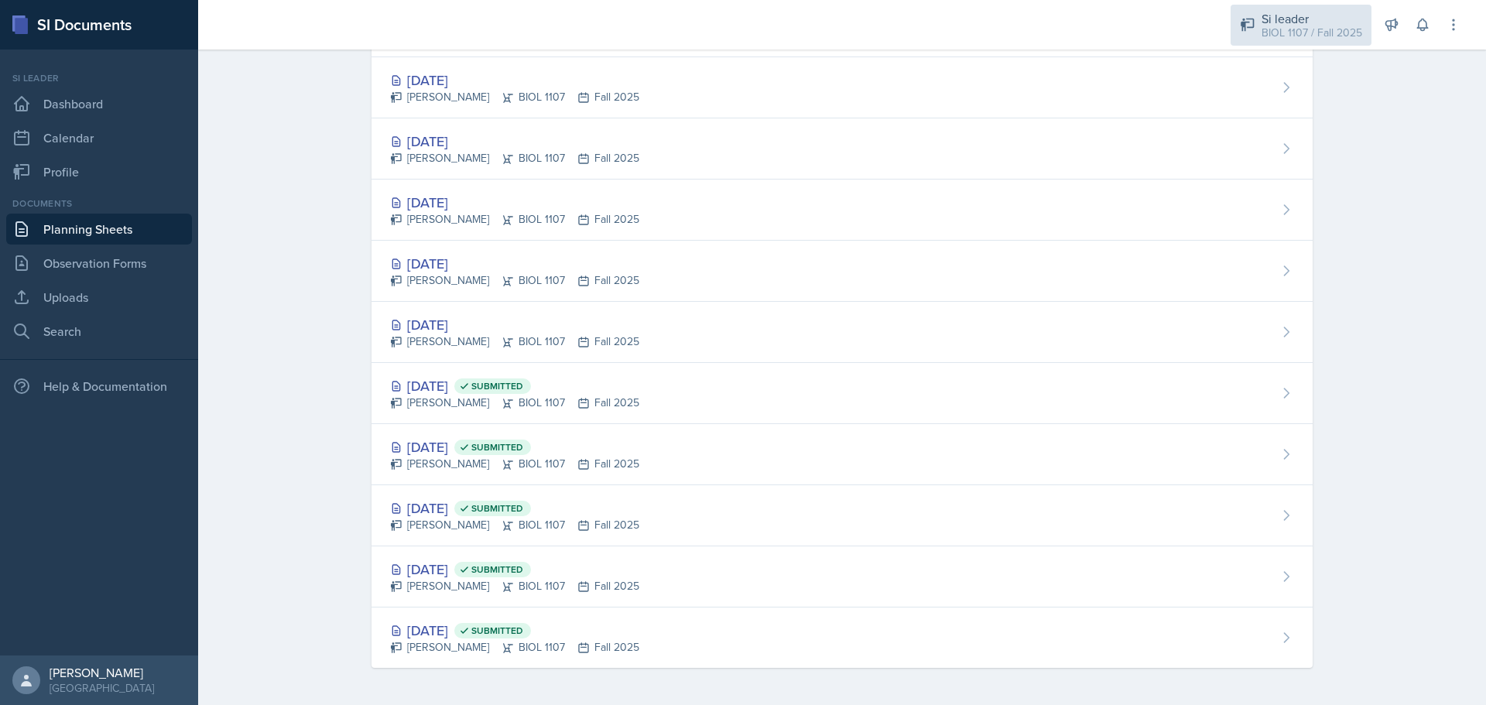
click at [1303, 30] on div "BIOL 1107 / Fall 2025" at bounding box center [1311, 33] width 101 height 16
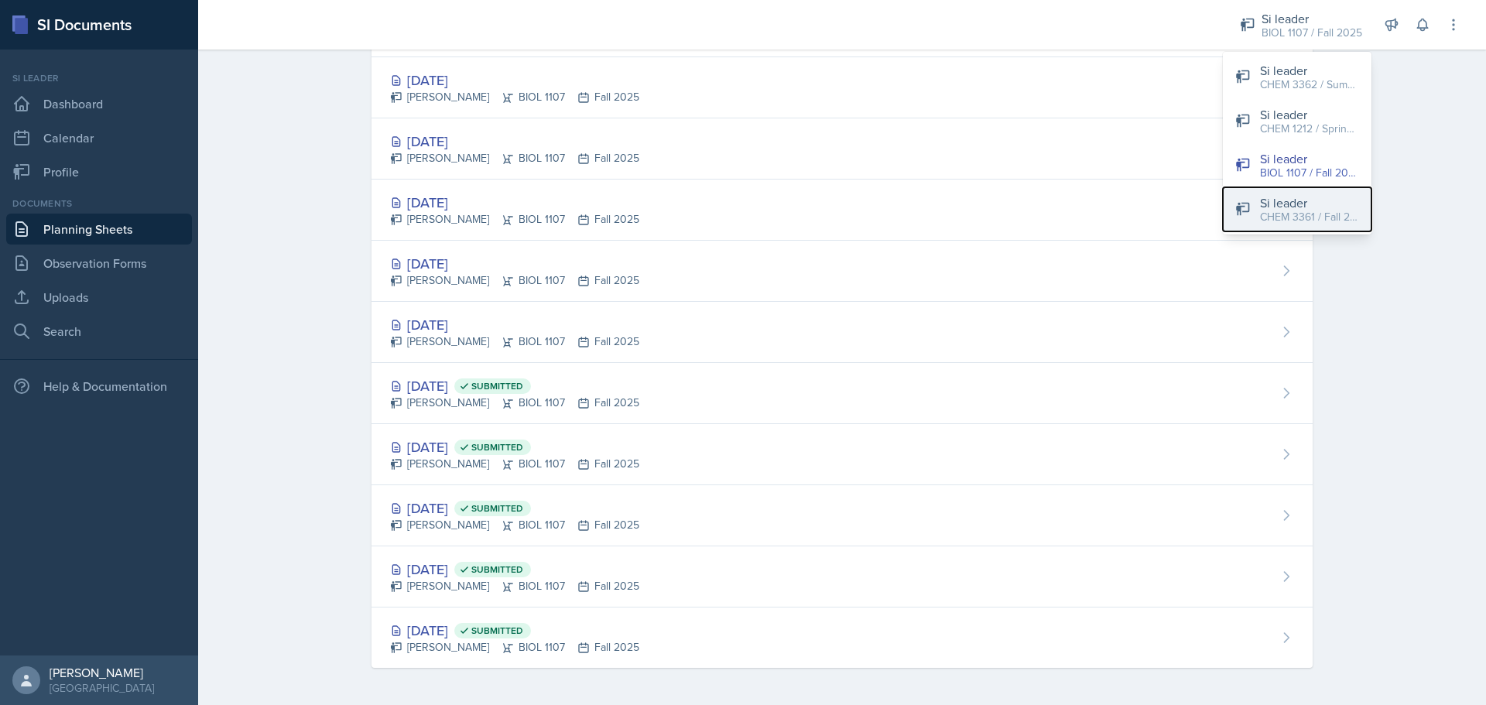
click at [1307, 205] on div "Si leader" at bounding box center [1309, 202] width 99 height 19
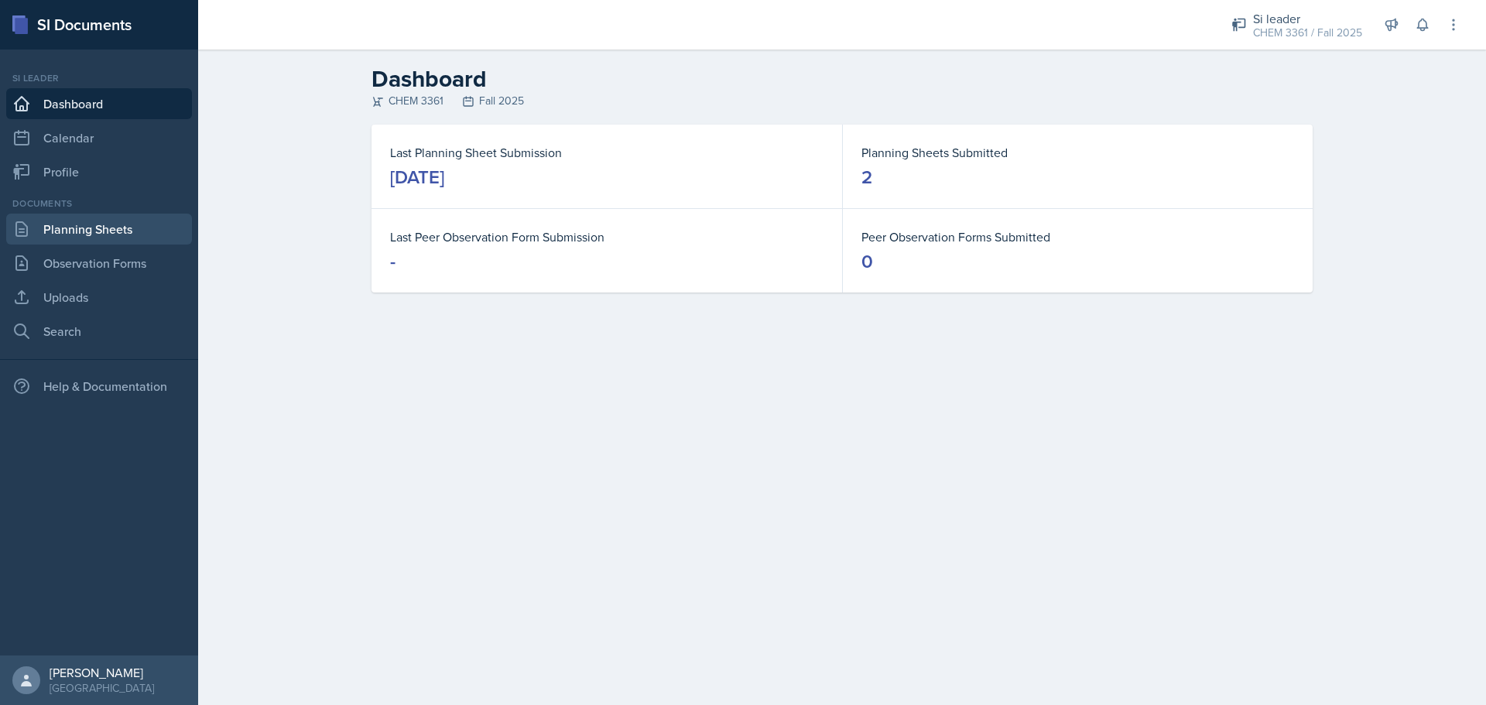
click at [131, 231] on link "Planning Sheets" at bounding box center [99, 229] width 186 height 31
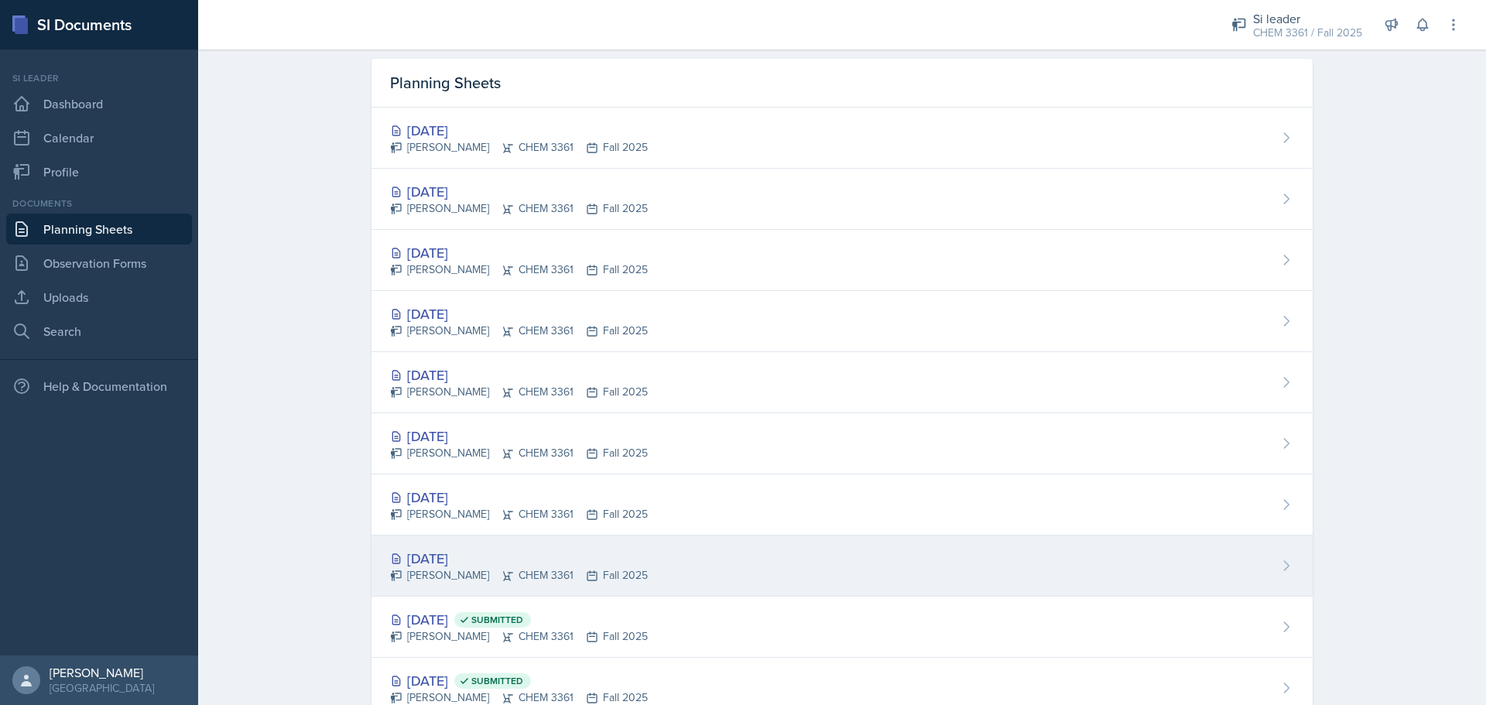
scroll to position [100, 0]
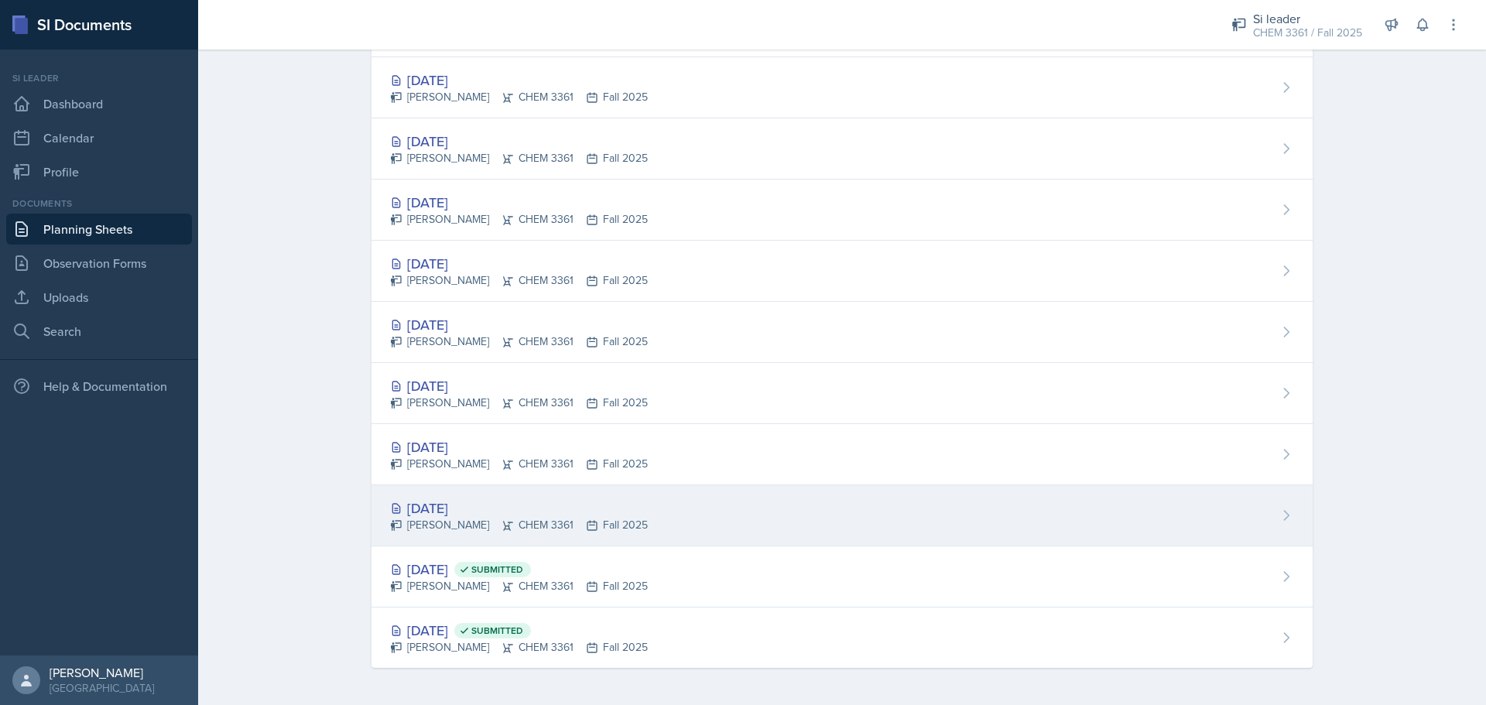
click at [594, 498] on div "[DATE]" at bounding box center [519, 508] width 258 height 21
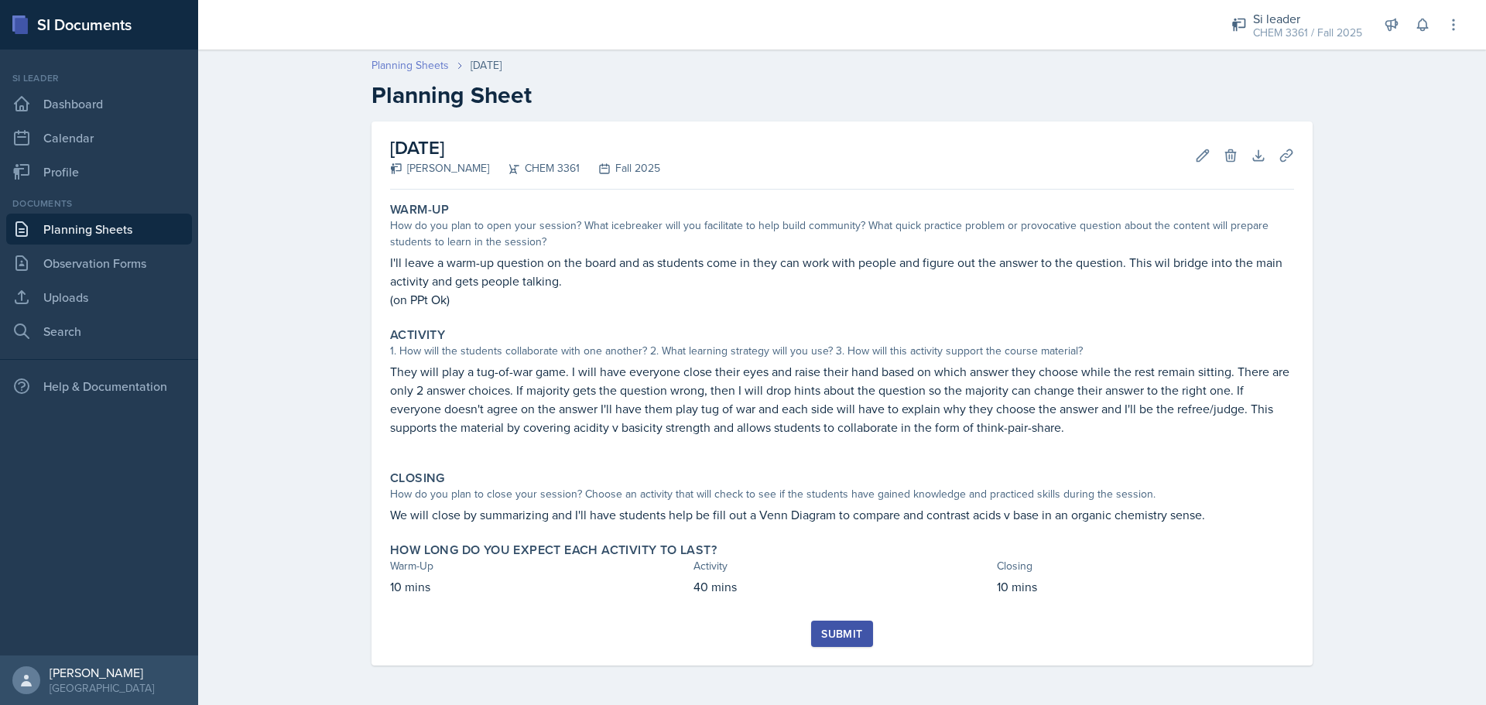
click at [401, 61] on link "Planning Sheets" at bounding box center [409, 65] width 77 height 16
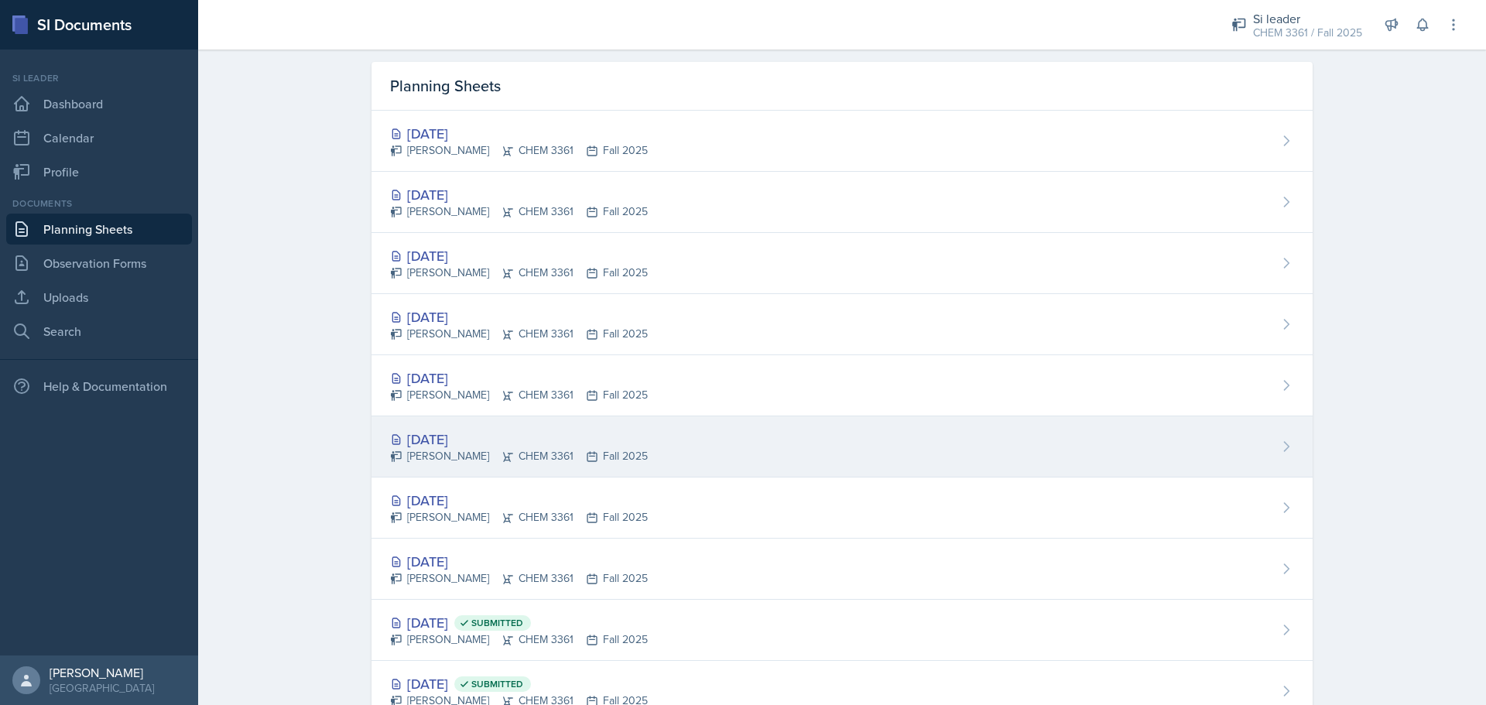
scroll to position [100, 0]
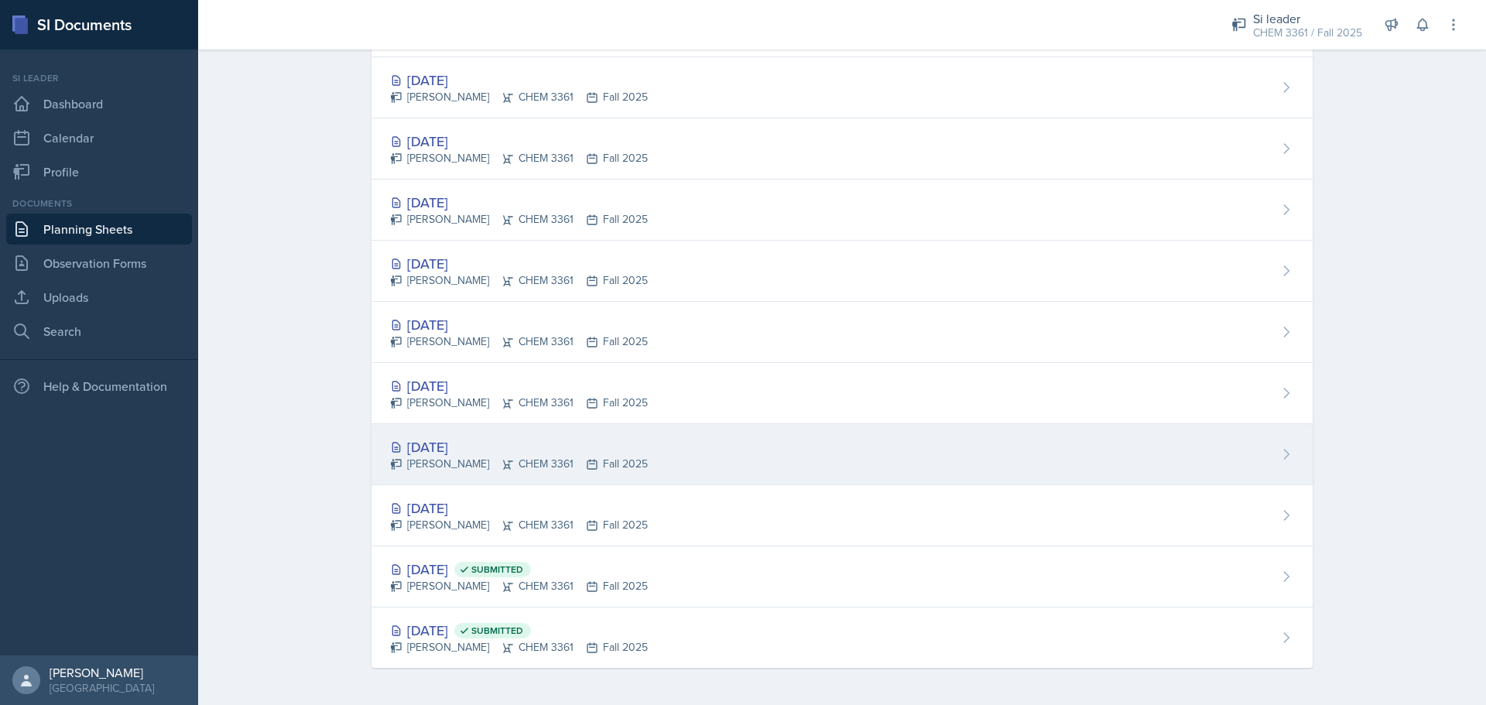
click at [408, 436] on div "[DATE]" at bounding box center [519, 446] width 258 height 21
